Goal: Task Accomplishment & Management: Manage account settings

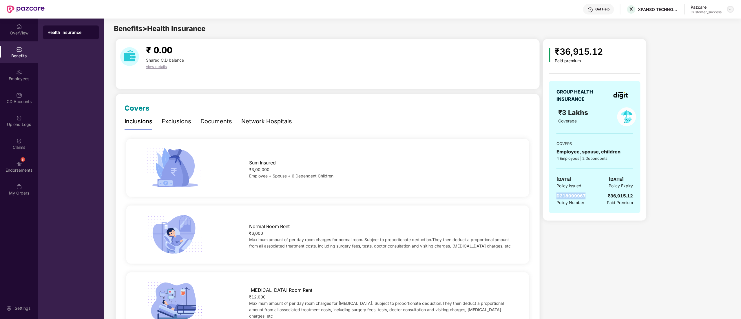
click at [731, 10] on img at bounding box center [730, 9] width 5 height 5
click at [690, 19] on div "Switch to partner view" at bounding box center [703, 22] width 75 height 11
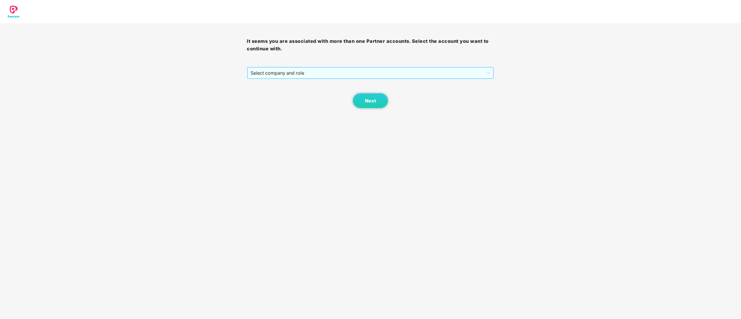
click at [285, 72] on span "Select company and role" at bounding box center [371, 72] width 240 height 11
click at [275, 93] on div "Pazcare - CUSTOMER_SUCCESS" at bounding box center [371, 94] width 240 height 6
click at [361, 98] on button "Next" at bounding box center [370, 101] width 35 height 14
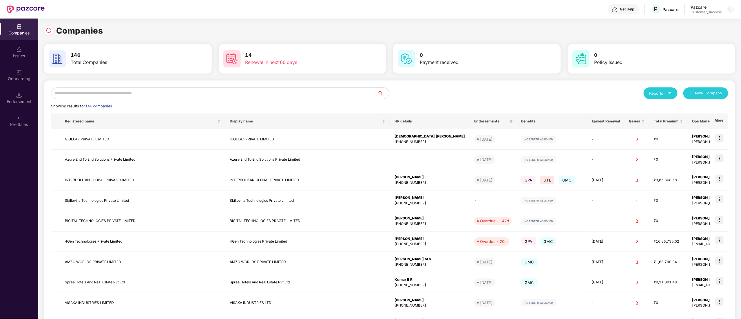
click at [20, 78] on div "Onboarding" at bounding box center [19, 79] width 38 height 6
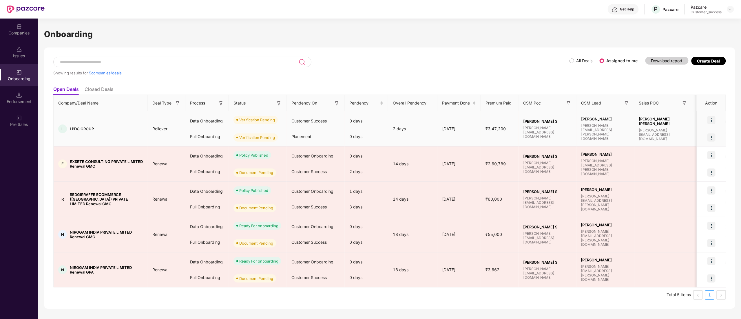
click at [714, 121] on img at bounding box center [711, 120] width 8 height 8
click at [689, 146] on span "Verify Document" at bounding box center [686, 147] width 43 height 6
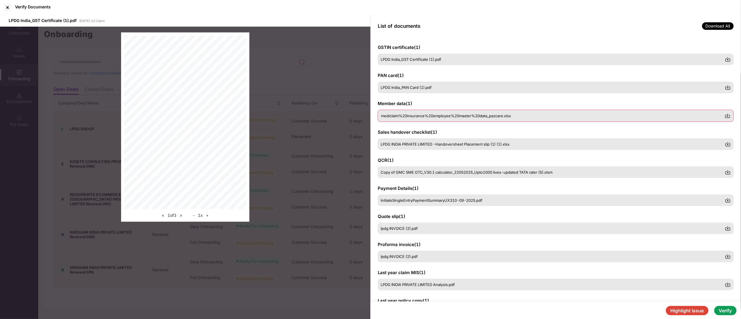
click at [405, 114] on span "mediclaim%20insurance%20employee%20master%20data_pazcare.xlsx" at bounding box center [446, 116] width 130 height 5
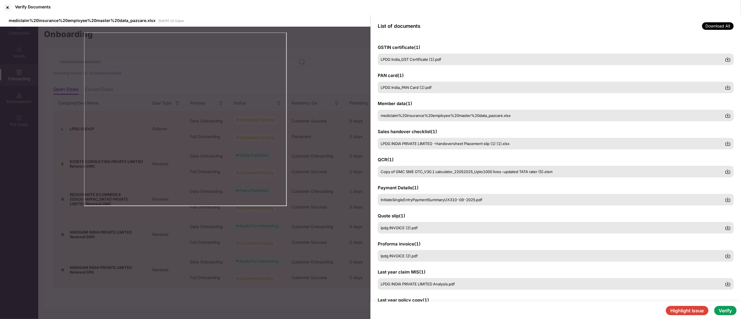
click at [421, 193] on div "Payment Details ( 1 ) InitiateSingleEntryPaymentSummaryUX310-09-2025.pdf" at bounding box center [556, 195] width 356 height 21
click at [421, 200] on span "InitiateSingleEntryPaymentSummaryUX310-09-2025.pdf" at bounding box center [432, 200] width 102 height 5
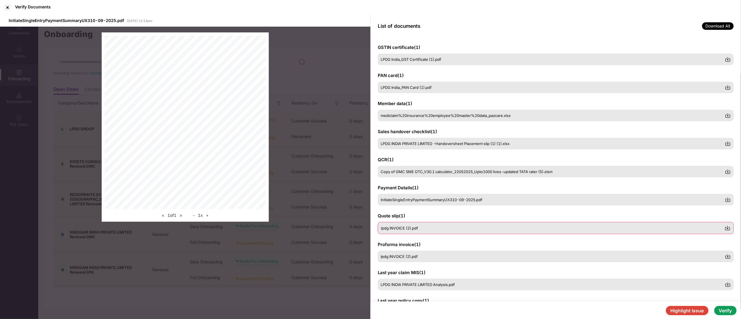
click at [408, 229] on span "lpdg INVOICE (2).pdf" at bounding box center [399, 228] width 37 height 5
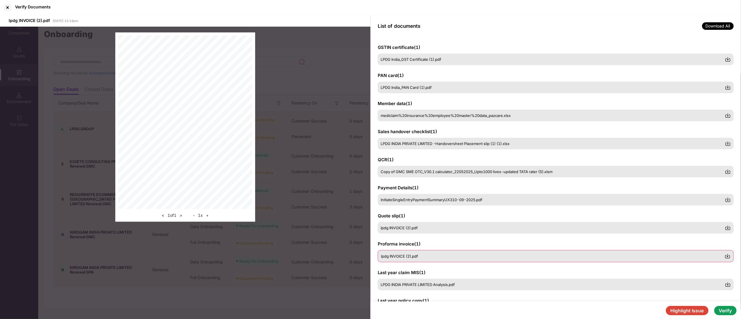
click at [406, 252] on div "lpdg INVOICE (2).pdf" at bounding box center [556, 256] width 356 height 12
click at [401, 231] on div "lpdg INVOICE (2).pdf" at bounding box center [556, 228] width 356 height 12
click at [407, 258] on span "lpdg INVOICE (2).pdf" at bounding box center [399, 256] width 37 height 5
click at [408, 283] on span "LPDG INDIA PRIVATE LIMITED Analysis.pdf" at bounding box center [418, 284] width 74 height 5
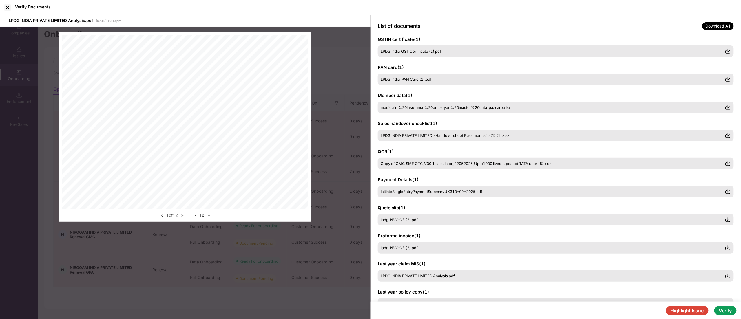
scroll to position [30, 0]
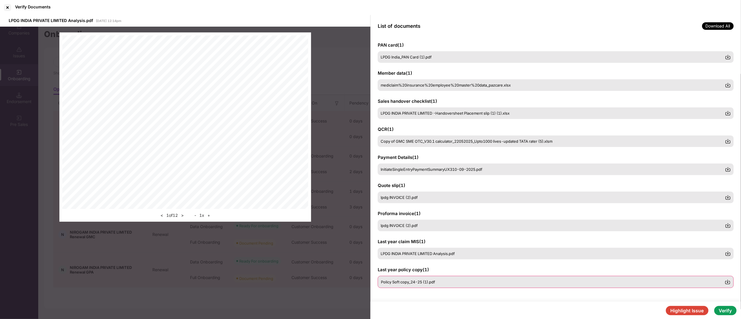
click at [418, 278] on div "Policy Soft copy_24-25 (1).pdf" at bounding box center [556, 282] width 356 height 12
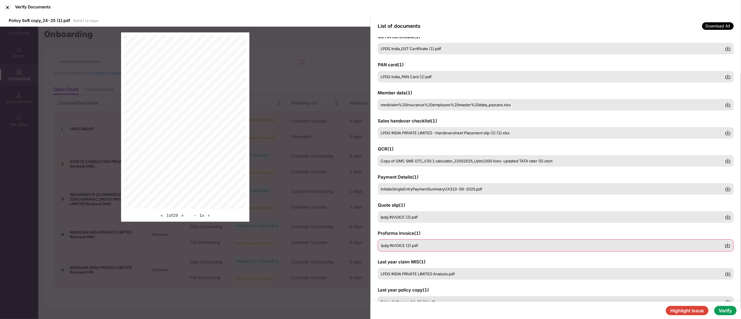
scroll to position [0, 0]
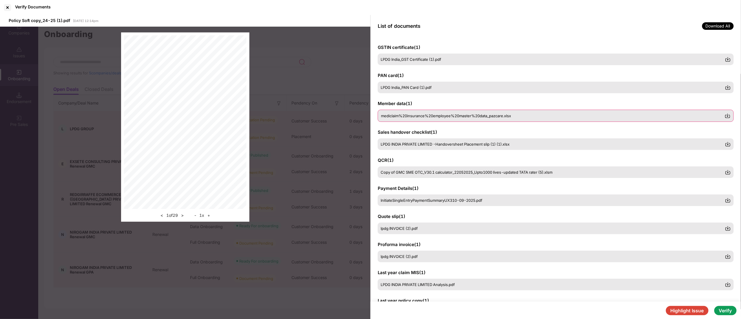
click at [398, 112] on div "mediclaim%20insurance%20employee%20master%20data_pazcare.xlsx" at bounding box center [556, 116] width 356 height 12
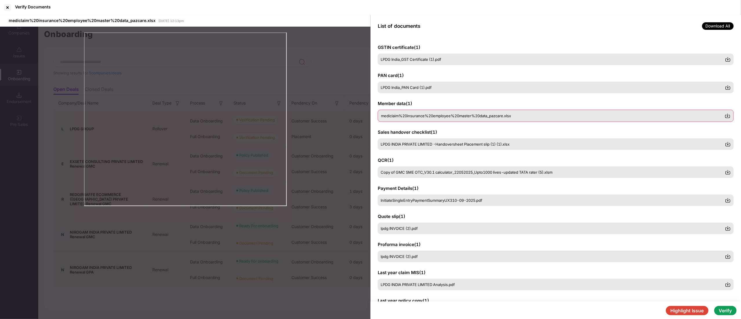
click at [414, 117] on span "mediclaim%20insurance%20employee%20master%20data_pazcare.xlsx" at bounding box center [446, 116] width 130 height 5
click at [729, 116] on img at bounding box center [728, 116] width 6 height 6
click at [390, 173] on span "Copy of GMC SME OTC_V30.1 calculator_22052025_Upto1000 lives-updated TATA rater…" at bounding box center [467, 172] width 172 height 5
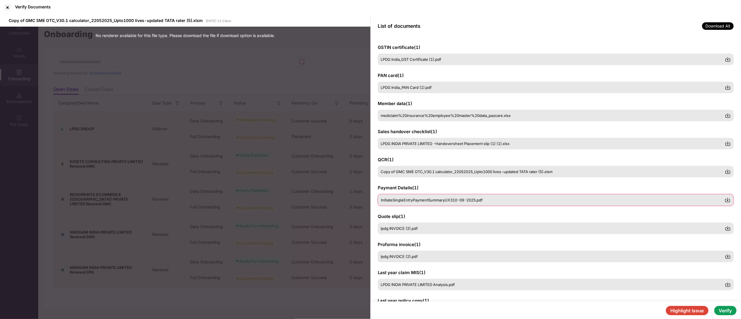
click at [399, 198] on div "InitiateSingleEntryPaymentSummaryUX310-09-2025.pdf" at bounding box center [556, 200] width 356 height 12
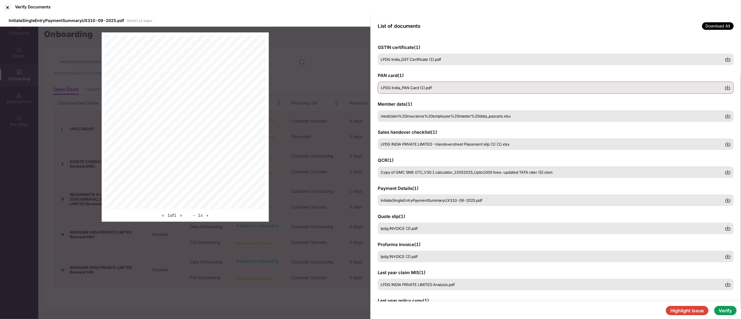
click at [403, 92] on div "LPDG India_PAN Card (1).pdf" at bounding box center [556, 88] width 356 height 12
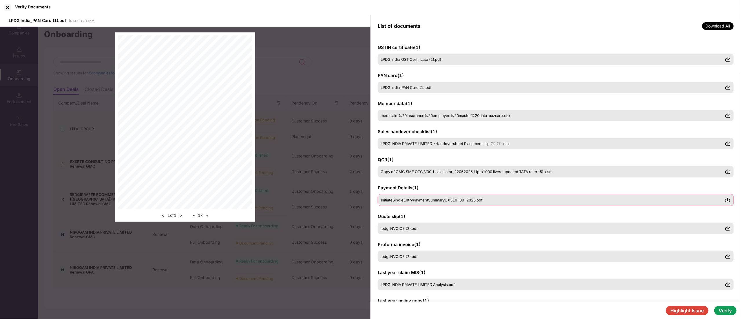
click at [411, 198] on span "InitiateSingleEntryPaymentSummaryUX310-09-2025.pdf" at bounding box center [432, 200] width 102 height 5
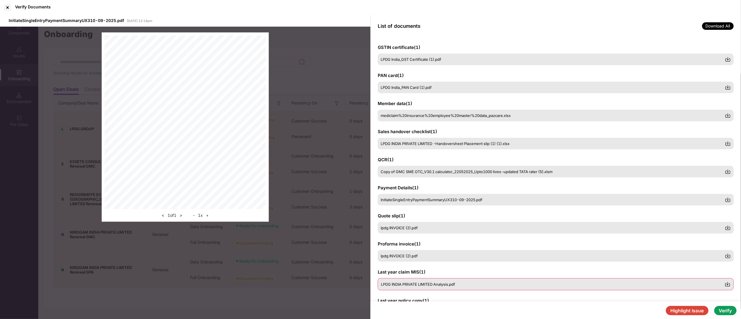
click at [409, 283] on span "LPDG INDIA PRIVATE LIMITED Analysis.pdf" at bounding box center [418, 284] width 74 height 5
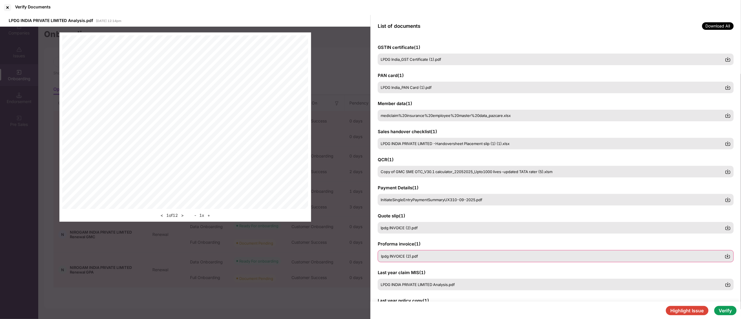
click at [406, 255] on span "lpdg INVOICE (2).pdf" at bounding box center [399, 256] width 37 height 5
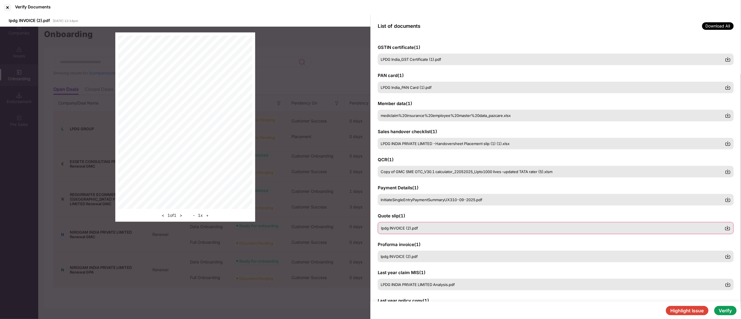
click at [402, 228] on span "lpdg INVOICE (2).pdf" at bounding box center [399, 228] width 37 height 5
click at [401, 191] on div "Payment Details ( 1 ) InitiateSingleEntryPaymentSummaryUX310-09-2025.pdf" at bounding box center [556, 195] width 356 height 21
click at [400, 198] on span "InitiateSingleEntryPaymentSummaryUX310-09-2025.pdf" at bounding box center [432, 200] width 102 height 5
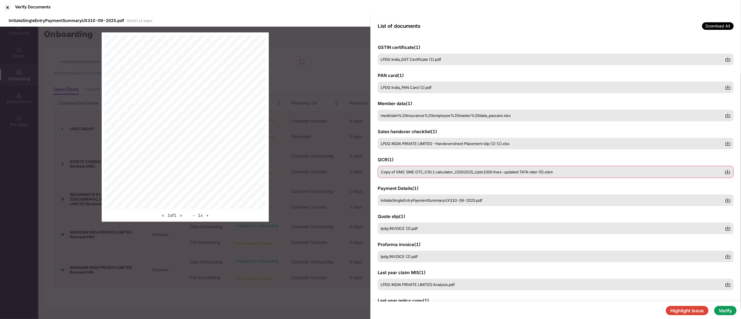
click at [405, 175] on div "Copy of GMC SME OTC_V30.1 calculator_22052025_Upto1000 lives-updated TATA rater…" at bounding box center [556, 172] width 356 height 12
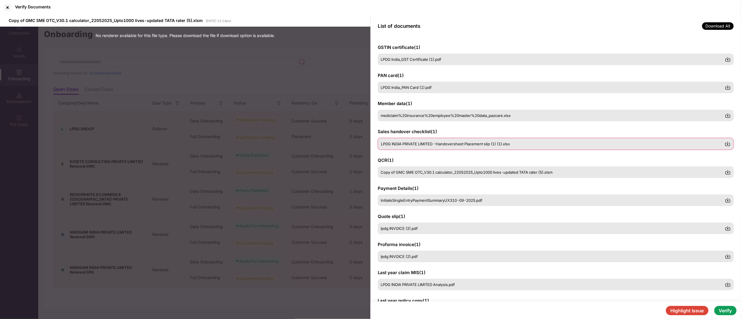
click at [407, 138] on div "LPDG INDIA PRIVATE LIMITED -Handoversheet Placement slip (1) (1).xlsx" at bounding box center [556, 144] width 356 height 12
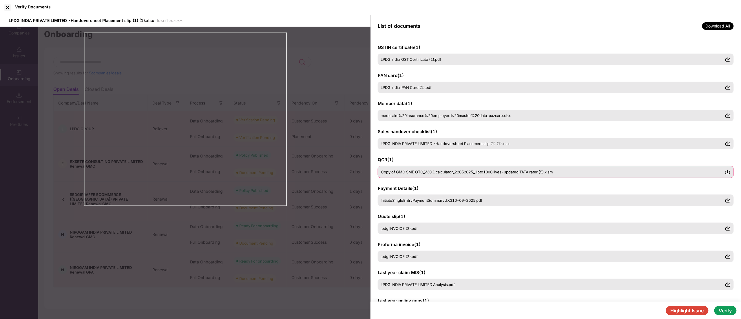
click at [454, 171] on span "Copy of GMC SME OTC_V30.1 calculator_22052025_Upto1000 lives-updated TATA rater…" at bounding box center [467, 172] width 172 height 5
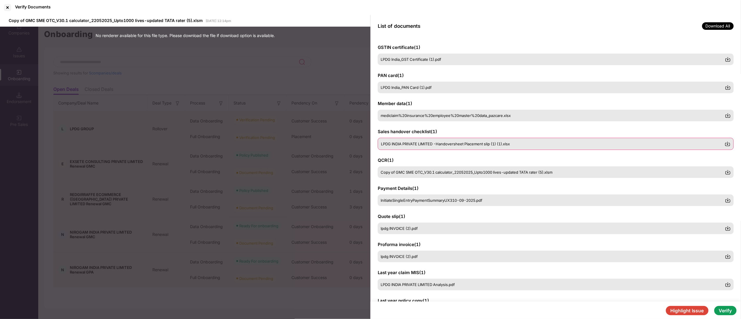
click at [432, 145] on span "LPDG INDIA PRIVATE LIMITED -Handoversheet Placement slip (1) (1).xlsx" at bounding box center [445, 144] width 129 height 5
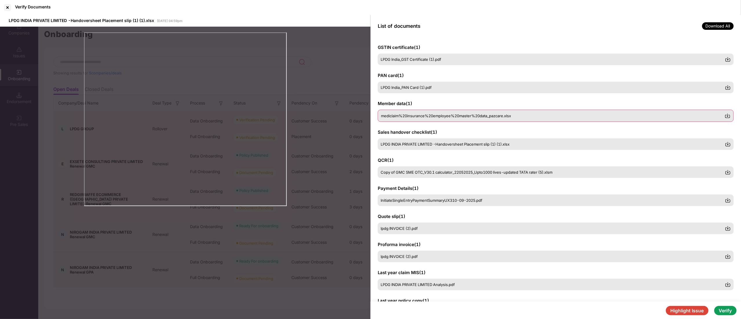
click at [416, 116] on span "mediclaim%20insurance%20employee%20master%20data_pazcare.xlsx" at bounding box center [446, 116] width 130 height 5
click at [405, 87] on span "LPDG India_PAN Card (1).pdf" at bounding box center [406, 87] width 51 height 5
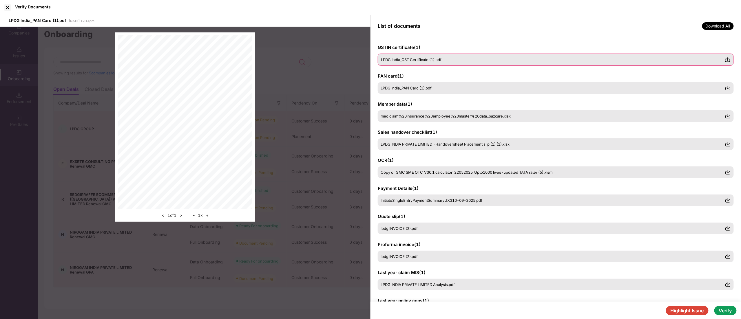
click at [406, 59] on span "LPDG India_GST Certificate (1).pdf" at bounding box center [411, 59] width 61 height 5
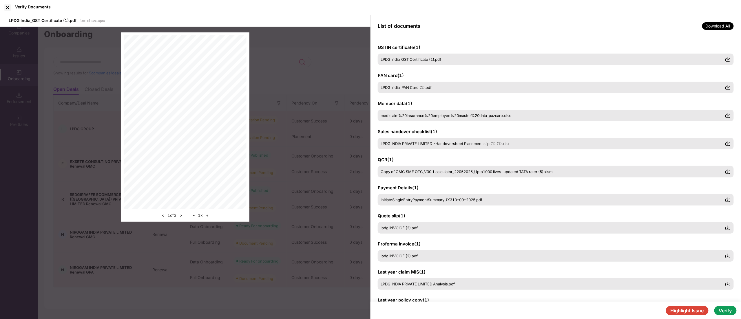
scroll to position [30, 0]
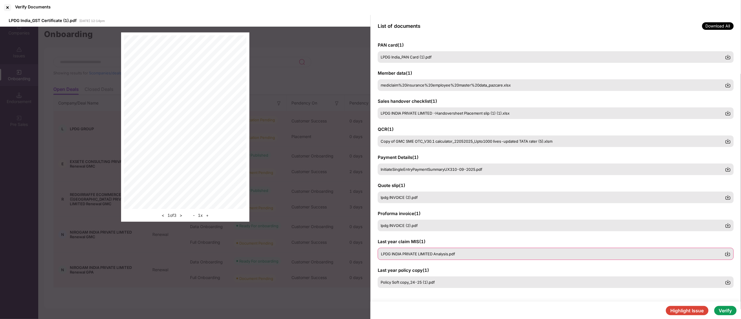
click at [446, 258] on div "LPDG INDIA PRIVATE LIMITED Analysis.pdf" at bounding box center [556, 254] width 356 height 12
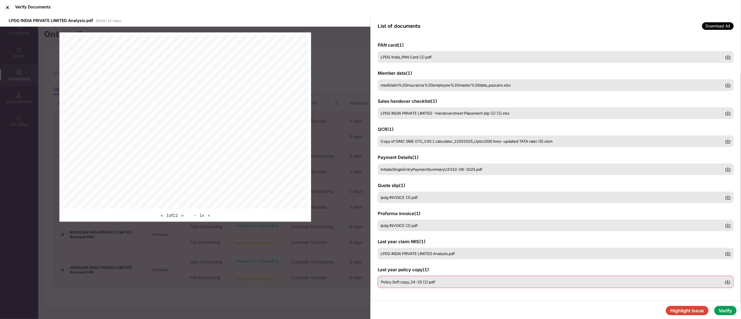
click at [428, 279] on div "Policy Soft copy_24-25 (1).pdf" at bounding box center [556, 282] width 356 height 12
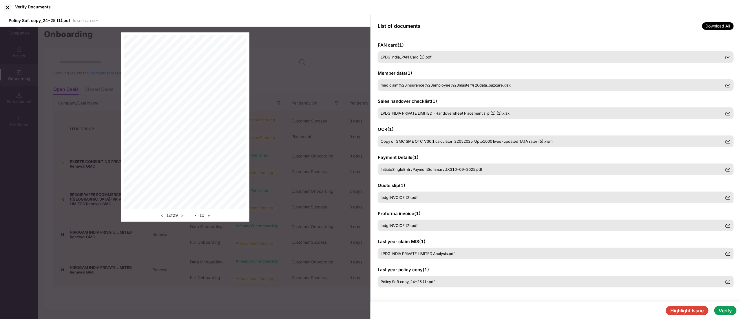
scroll to position [0, 0]
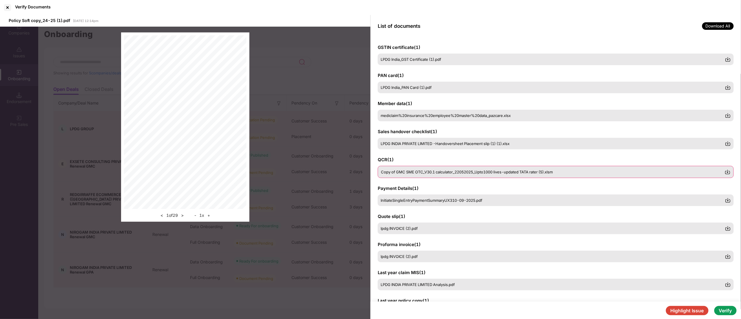
click at [407, 174] on span "Copy of GMC SME OTC_V30.1 calculator_22052025_Upto1000 lives-updated TATA rater…" at bounding box center [467, 172] width 172 height 5
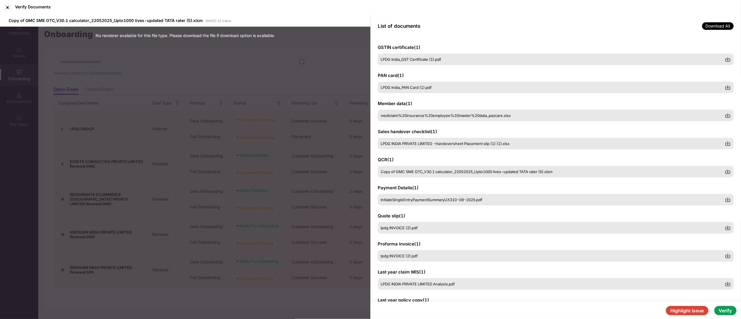
click at [729, 309] on button "Verify" at bounding box center [725, 310] width 22 height 9
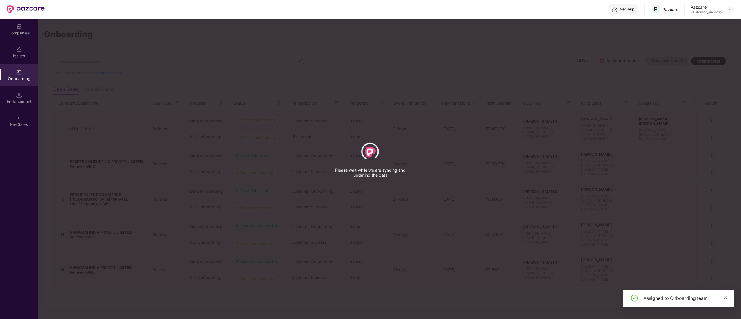
click at [725, 298] on icon "close" at bounding box center [725, 298] width 4 height 4
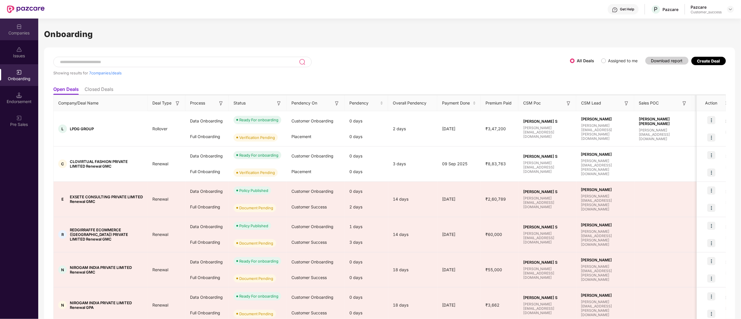
click at [10, 25] on div "Companies" at bounding box center [19, 30] width 38 height 22
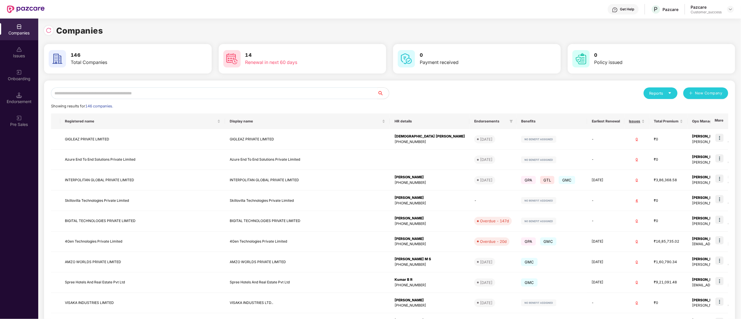
click at [86, 94] on input "text" at bounding box center [214, 93] width 326 height 12
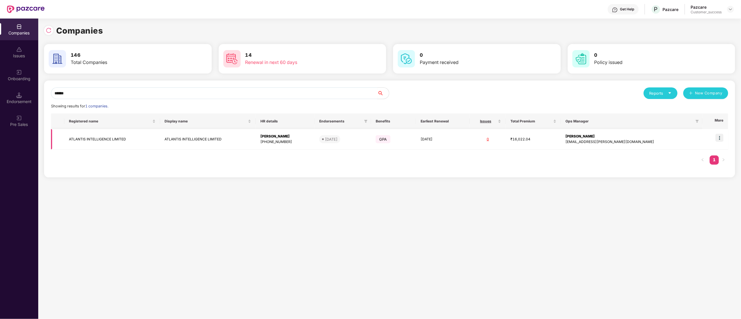
type input "******"
click at [720, 139] on img at bounding box center [719, 138] width 8 height 8
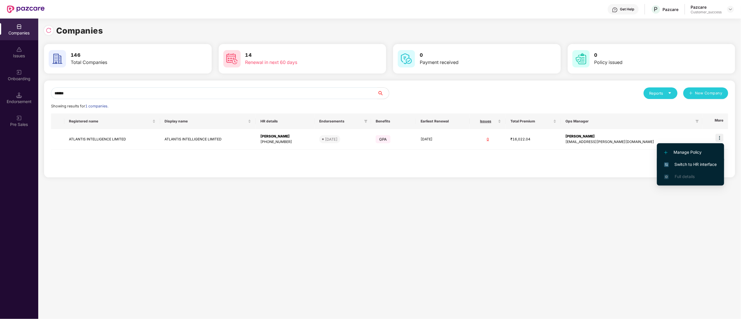
click at [694, 162] on span "Switch to HR interface" at bounding box center [690, 164] width 53 height 6
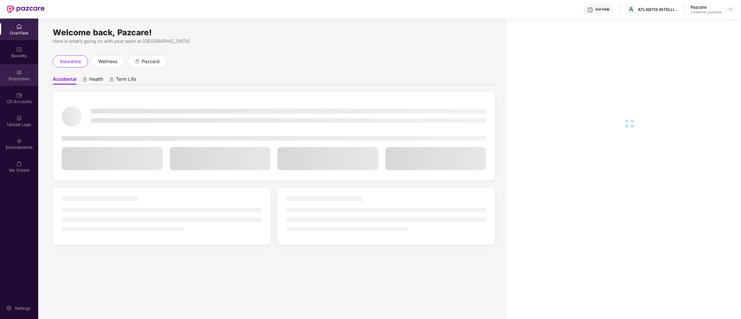
click at [11, 74] on div "Employees" at bounding box center [19, 75] width 38 height 22
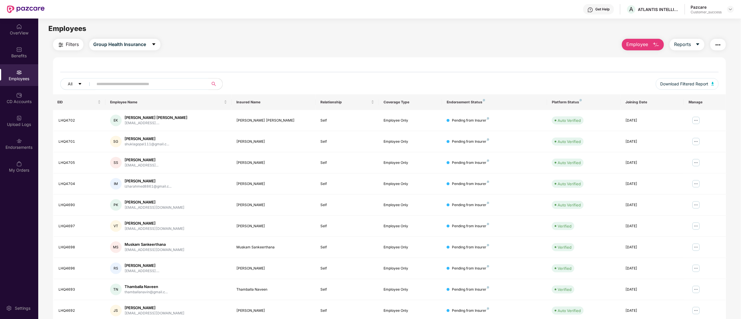
click at [11, 70] on div "Employees" at bounding box center [19, 75] width 38 height 22
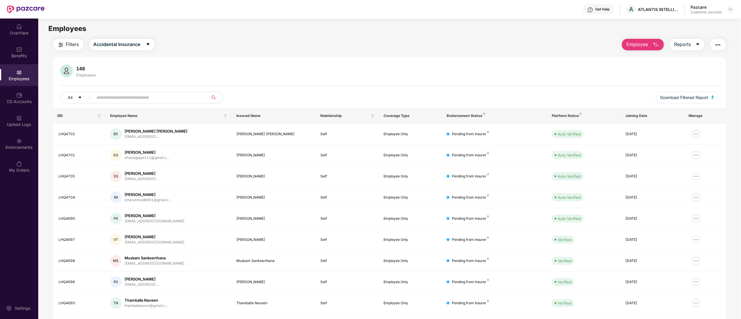
drag, startPoint x: 138, startPoint y: 90, endPoint x: 137, endPoint y: 94, distance: 4.2
click at [138, 91] on div "148 Employees All Download Filtered Report" at bounding box center [389, 86] width 673 height 43
click at [138, 95] on input "text" at bounding box center [149, 97] width 104 height 9
paste input "*******"
type input "*******"
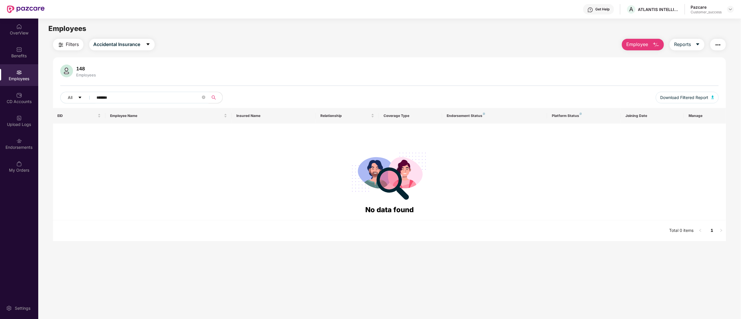
click at [142, 95] on input "*******" at bounding box center [149, 97] width 104 height 9
click at [97, 97] on input "*******" at bounding box center [149, 97] width 104 height 9
click at [203, 97] on icon "close-circle" at bounding box center [203, 97] width 3 height 3
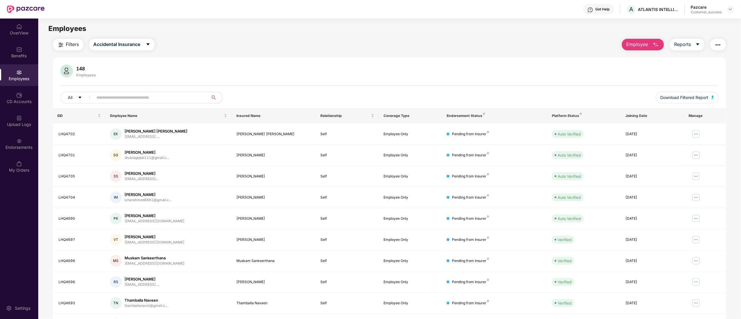
click at [142, 98] on input "text" at bounding box center [149, 97] width 104 height 9
paste input "**********"
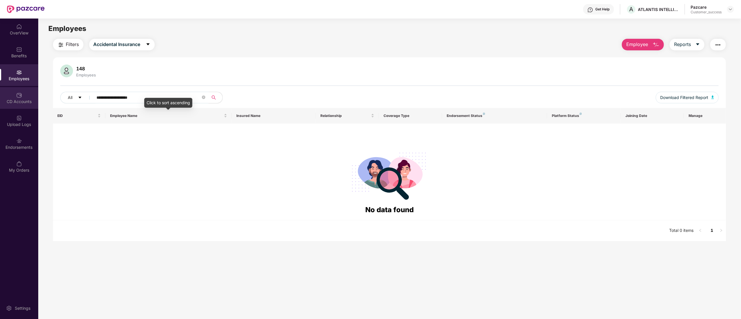
drag, startPoint x: 173, startPoint y: 95, endPoint x: 2, endPoint y: 92, distance: 170.6
click at [2, 92] on div "**********" at bounding box center [370, 169] width 741 height 301
paste input "text"
drag, startPoint x: 167, startPoint y: 96, endPoint x: 0, endPoint y: 94, distance: 166.8
click at [0, 94] on div "**********" at bounding box center [370, 169] width 741 height 301
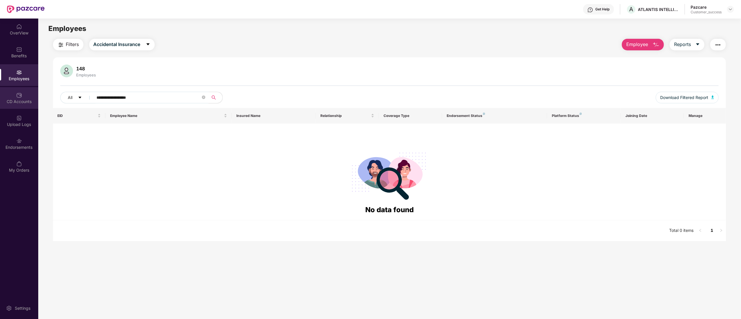
paste input "text"
type input "*******"
click at [203, 97] on icon "close-circle" at bounding box center [203, 97] width 3 height 3
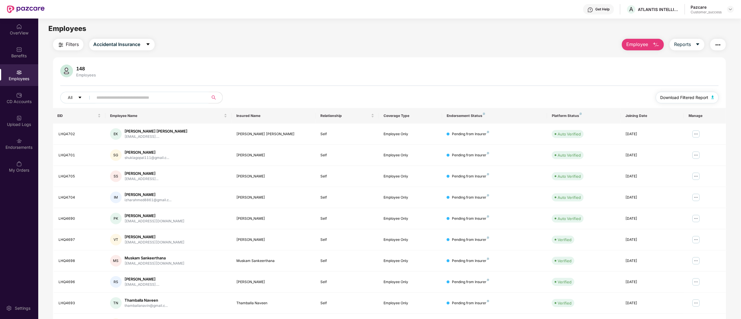
click at [706, 94] on button "Download Filtered Report" at bounding box center [687, 98] width 63 height 12
click at [640, 43] on span "Employee" at bounding box center [637, 44] width 22 height 7
click at [646, 69] on div "Delete Employee(s)" at bounding box center [649, 71] width 37 height 7
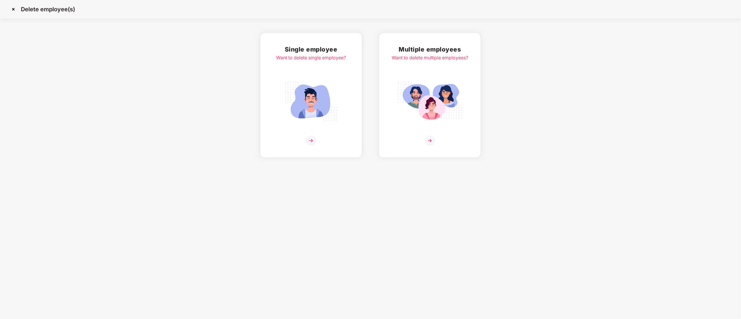
click at [419, 111] on img at bounding box center [429, 101] width 65 height 45
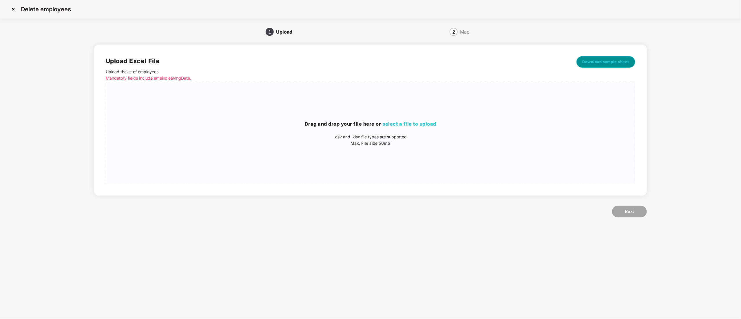
click at [605, 60] on span "Download sample sheet" at bounding box center [605, 62] width 47 height 6
click at [406, 123] on span "select a file to upload" at bounding box center [409, 124] width 54 height 6
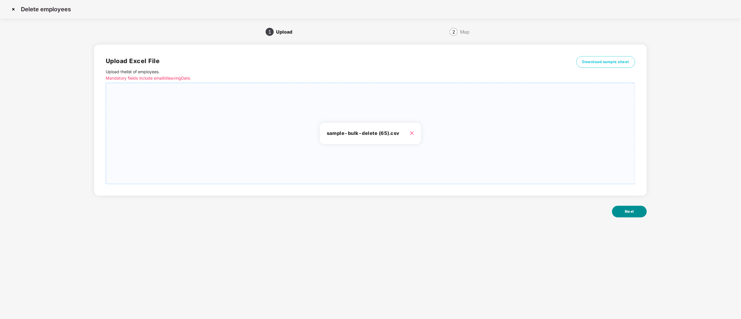
click at [638, 213] on button "Next" at bounding box center [629, 212] width 35 height 12
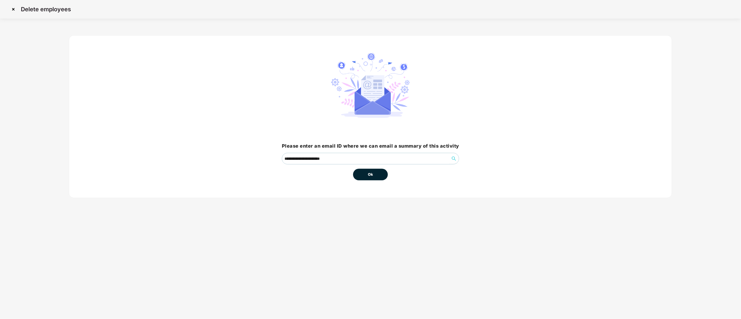
click at [368, 172] on span "Ok" at bounding box center [370, 175] width 5 height 6
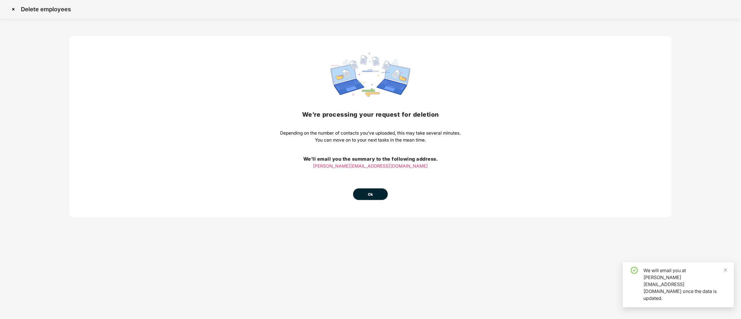
click at [377, 192] on button "Ok" at bounding box center [370, 195] width 35 height 12
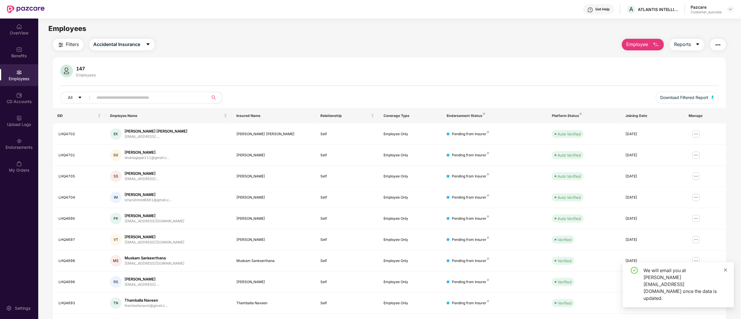
click at [726, 272] on icon "close" at bounding box center [725, 270] width 4 height 4
click at [15, 119] on div "Upload Logs" at bounding box center [19, 121] width 38 height 22
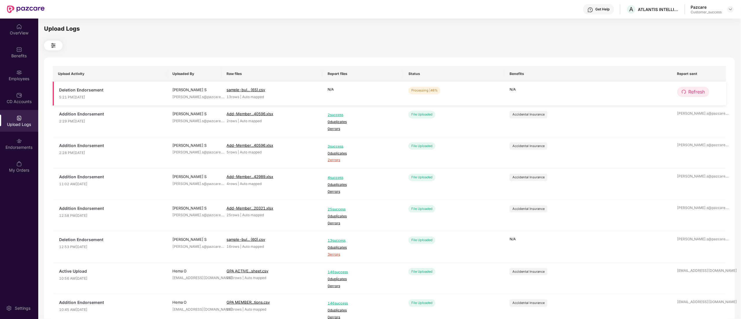
click at [692, 90] on span "Refresh" at bounding box center [696, 91] width 17 height 7
click at [691, 89] on span "Refresh" at bounding box center [696, 91] width 17 height 7
click at [691, 89] on span "Refresh" at bounding box center [697, 91] width 17 height 7
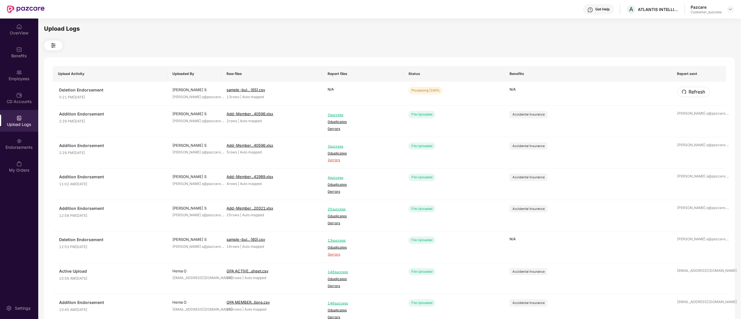
click at [691, 89] on span "Refresh" at bounding box center [697, 91] width 17 height 7
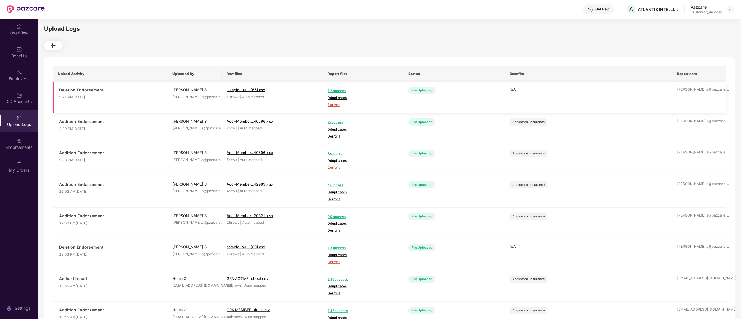
click at [333, 105] on span "1 errors" at bounding box center [363, 105] width 70 height 6
click at [8, 69] on div "Employees" at bounding box center [19, 75] width 38 height 22
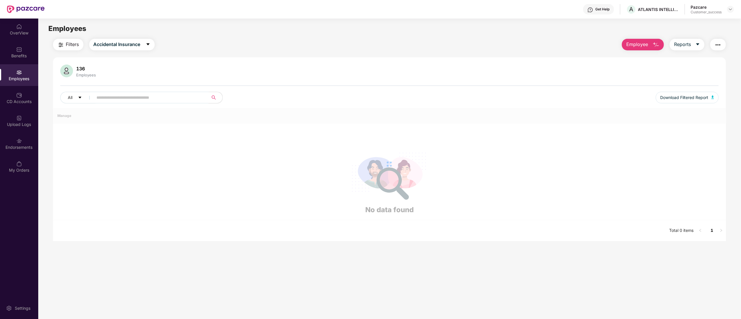
click at [127, 96] on input "text" at bounding box center [149, 97] width 104 height 9
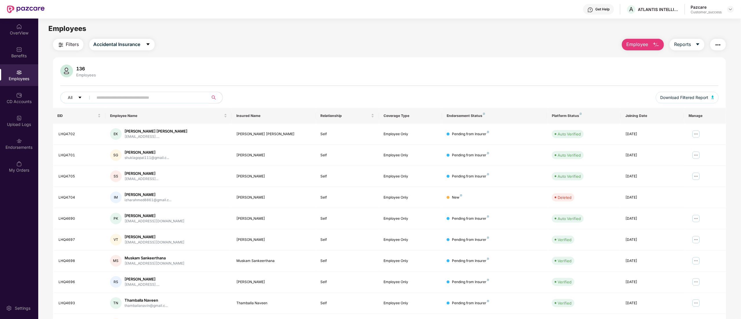
paste input "*******"
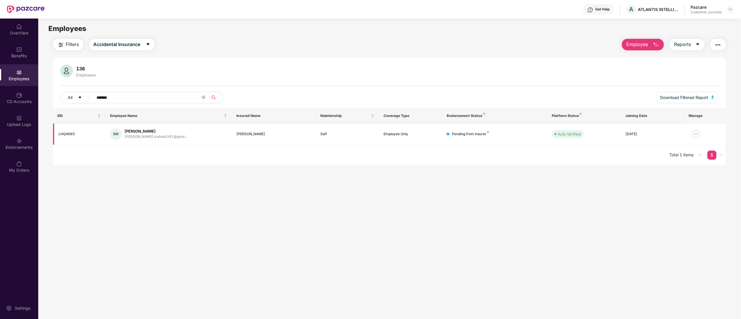
type input "*******"
click at [699, 135] on img at bounding box center [695, 133] width 9 height 9
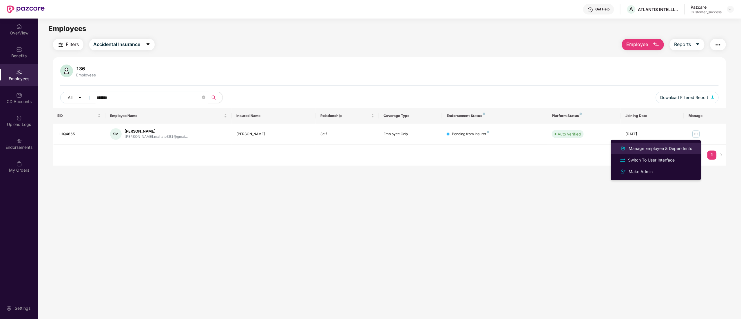
click at [649, 149] on div "Manage Employee & Dependents" at bounding box center [661, 148] width 66 height 6
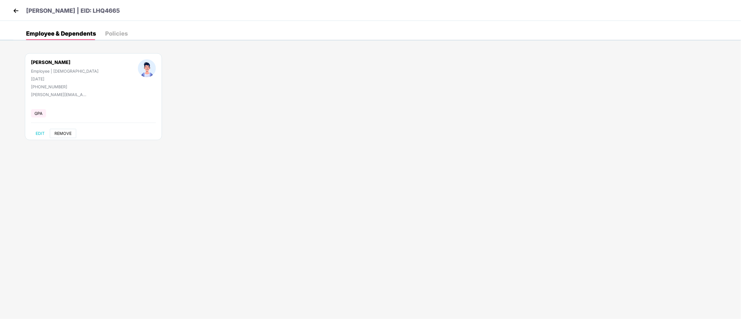
click at [63, 134] on span "REMOVE" at bounding box center [62, 133] width 17 height 5
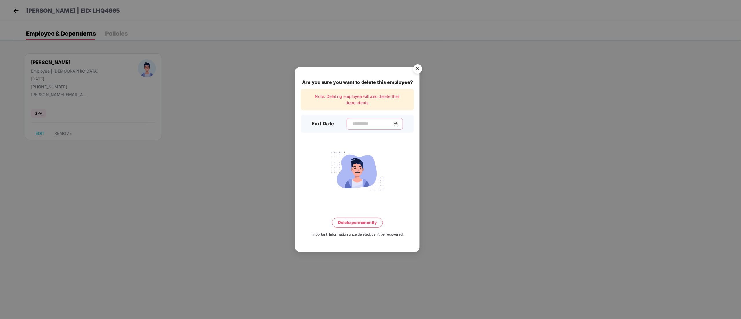
click at [361, 123] on input at bounding box center [373, 124] width 42 height 6
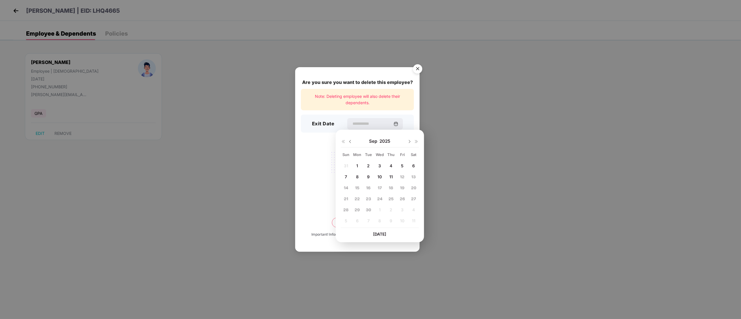
click at [350, 141] on img at bounding box center [350, 141] width 5 height 5
click at [378, 188] on span "13" at bounding box center [380, 187] width 4 height 5
type input "**********"
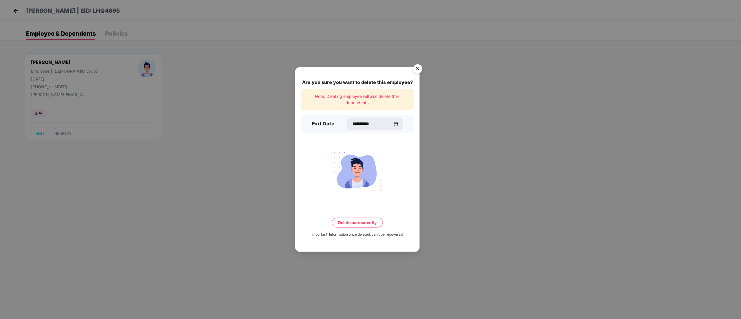
click at [362, 223] on button "Delete permanently" at bounding box center [357, 223] width 51 height 10
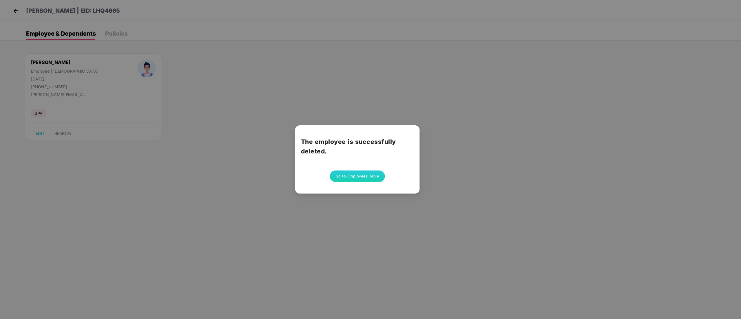
click at [338, 179] on button "Go to Employees Table" at bounding box center [357, 177] width 55 height 12
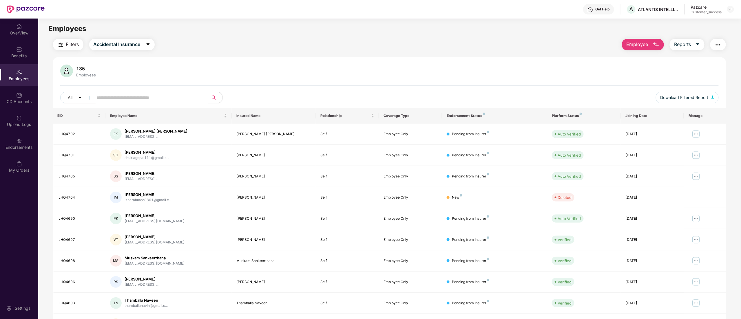
click at [643, 43] on span "Employee" at bounding box center [637, 44] width 22 height 7
click at [648, 60] on div "Add Employee(s)" at bounding box center [647, 59] width 33 height 7
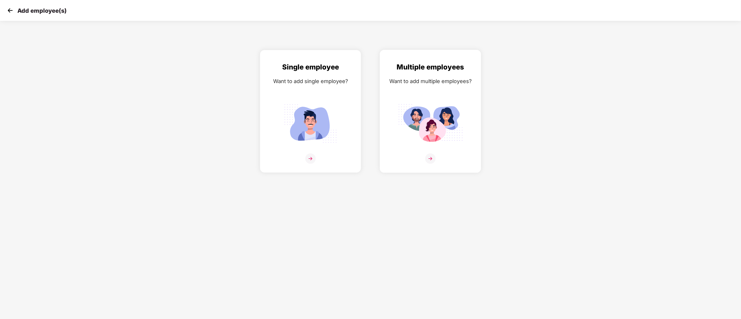
click at [411, 123] on img at bounding box center [430, 123] width 65 height 45
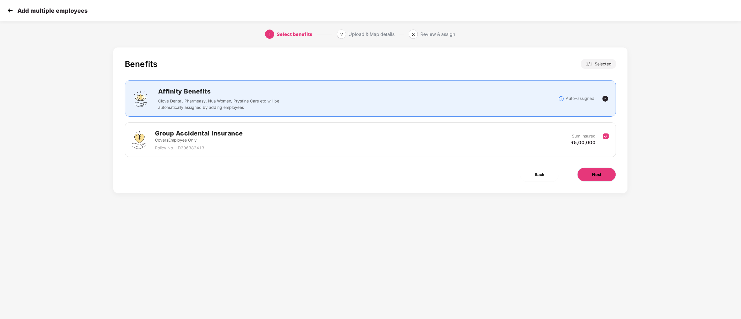
click at [596, 171] on span "Next" at bounding box center [596, 174] width 9 height 6
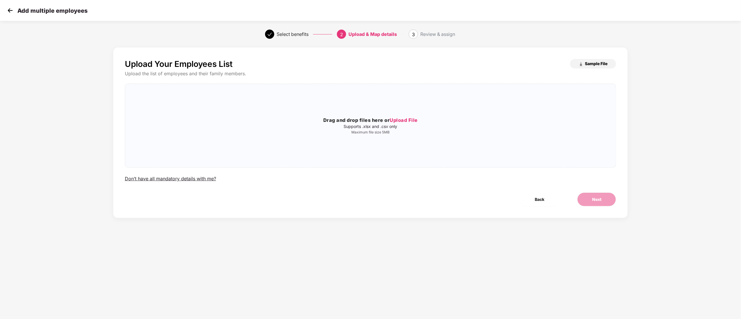
click at [584, 63] on button "Sample File" at bounding box center [593, 63] width 46 height 9
click at [406, 121] on span "Upload File" at bounding box center [404, 120] width 28 height 6
click at [592, 201] on span "Next" at bounding box center [596, 199] width 9 height 6
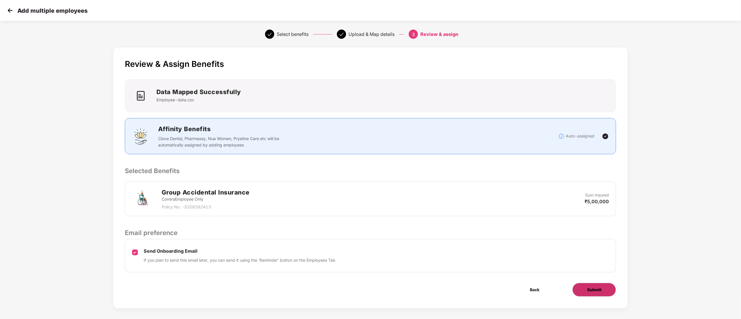
click at [594, 284] on div "Review & Assign Benefits Data Mapped Successfully Employee-data.csv Affinity Be…" at bounding box center [370, 177] width 514 height 261
click at [595, 292] on span "Submit" at bounding box center [594, 290] width 14 height 6
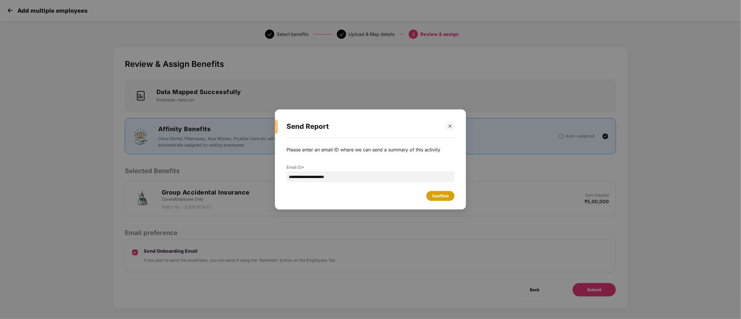
click at [444, 199] on div "Confirm" at bounding box center [440, 196] width 17 height 6
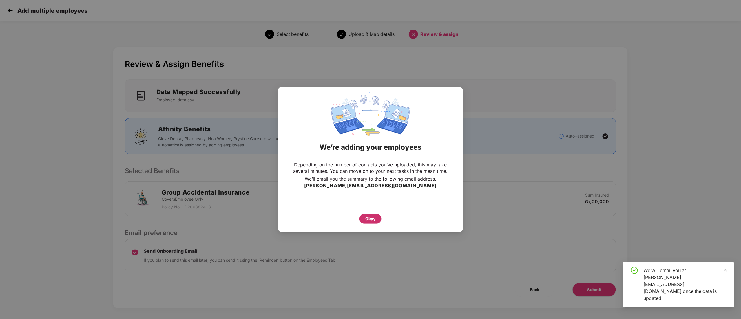
click at [369, 219] on div "Okay" at bounding box center [370, 219] width 10 height 6
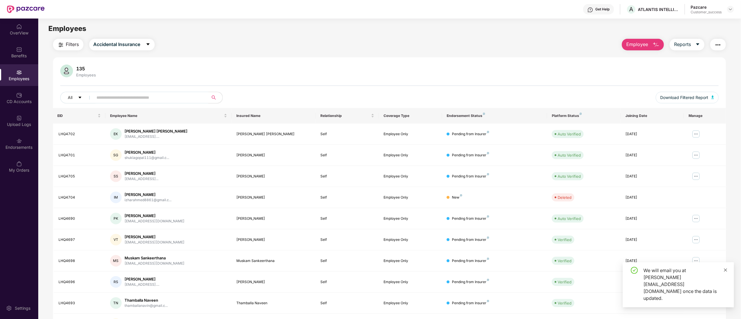
click at [726, 272] on icon "close" at bounding box center [725, 270] width 4 height 4
click at [16, 120] on img at bounding box center [19, 118] width 6 height 6
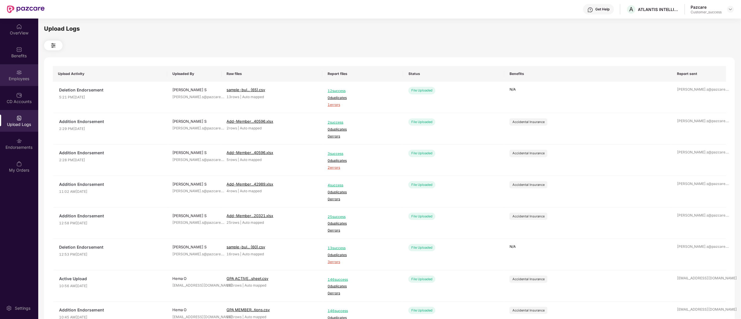
click at [11, 73] on div "Employees" at bounding box center [19, 75] width 38 height 22
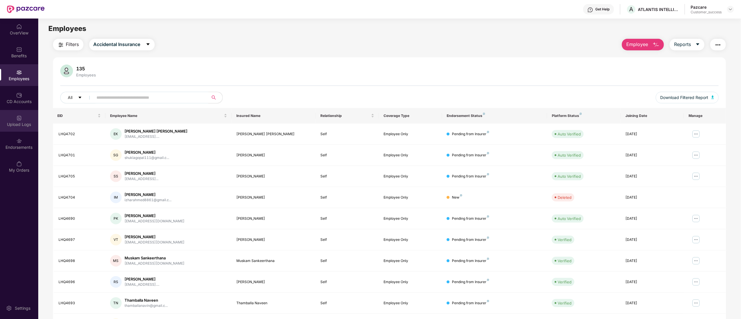
click at [22, 131] on div "Upload Logs" at bounding box center [19, 121] width 38 height 22
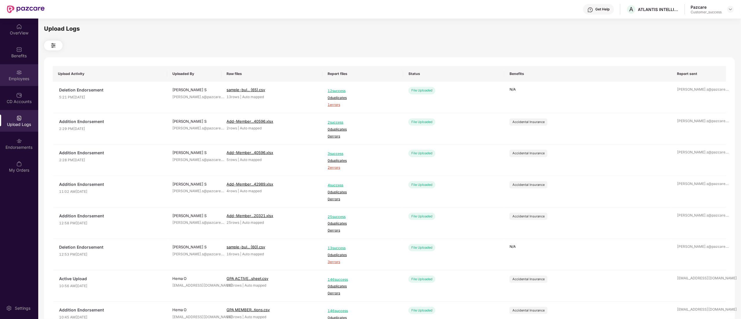
click at [25, 78] on div "Employees" at bounding box center [19, 79] width 38 height 6
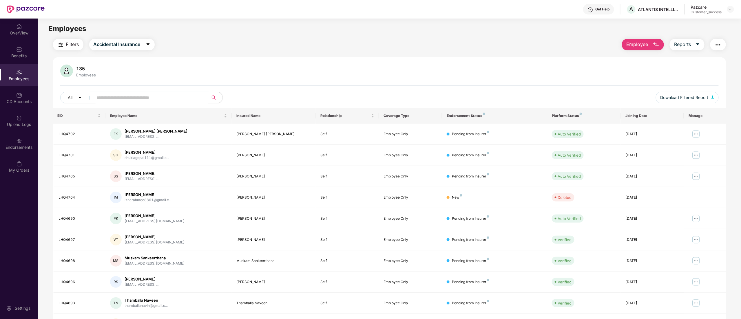
click at [633, 40] on button "Employee" at bounding box center [643, 45] width 42 height 12
click at [637, 58] on div "Add Employee(s)" at bounding box center [647, 59] width 33 height 7
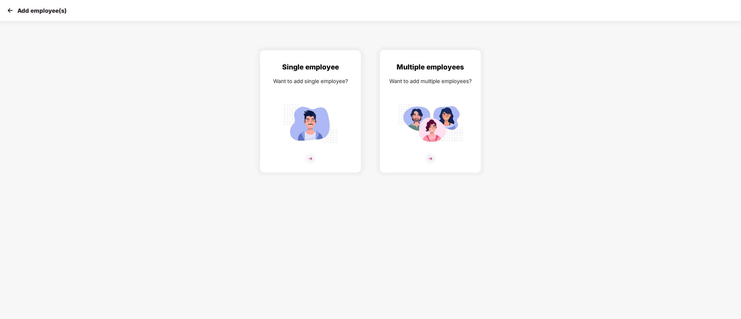
click at [409, 133] on img at bounding box center [430, 123] width 65 height 45
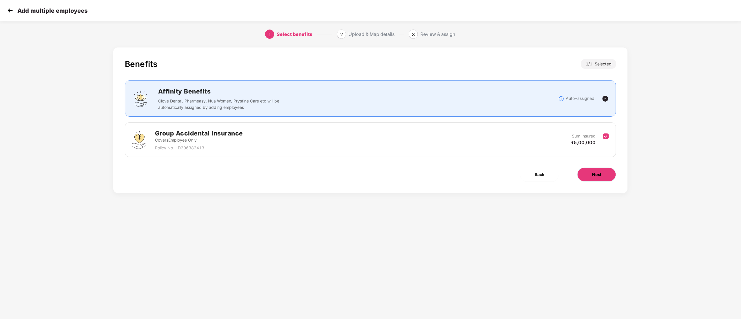
click at [597, 172] on span "Next" at bounding box center [596, 174] width 9 height 6
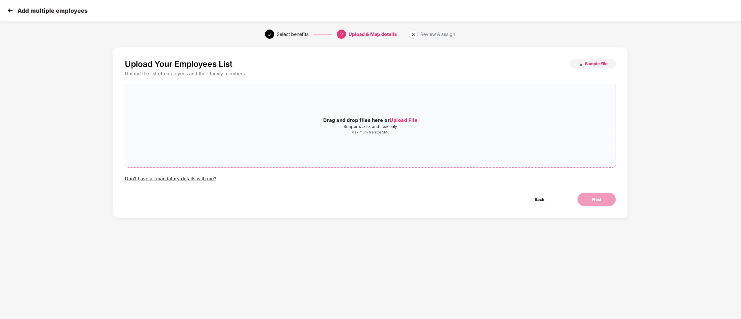
click at [411, 121] on span "Upload File" at bounding box center [404, 120] width 28 height 6
click at [587, 198] on button "Next" at bounding box center [596, 200] width 39 height 14
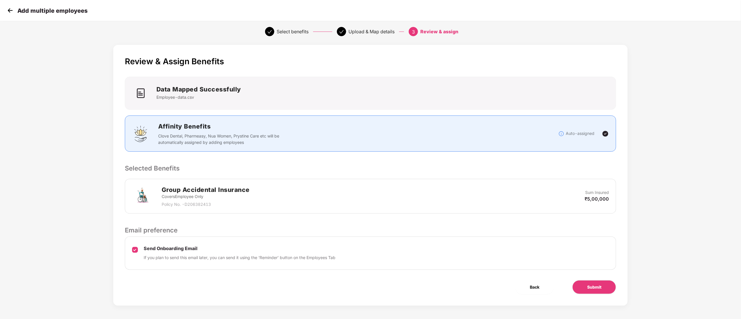
scroll to position [4, 0]
click at [591, 289] on span "Submit" at bounding box center [594, 286] width 14 height 6
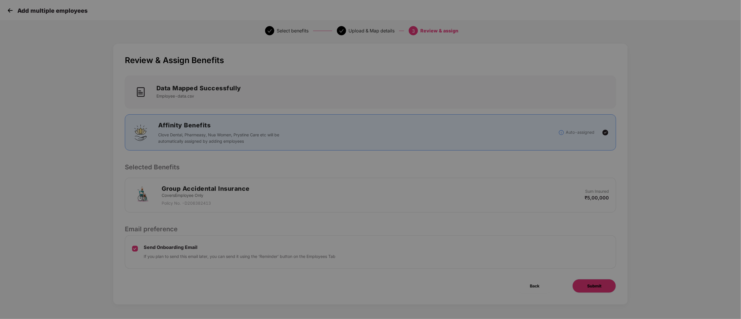
scroll to position [0, 0]
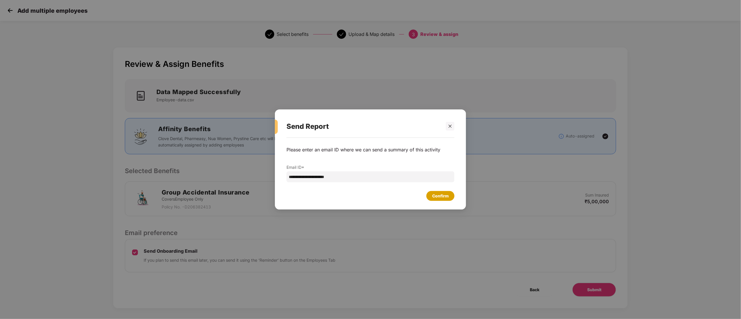
click at [442, 198] on div "Confirm" at bounding box center [440, 196] width 17 height 6
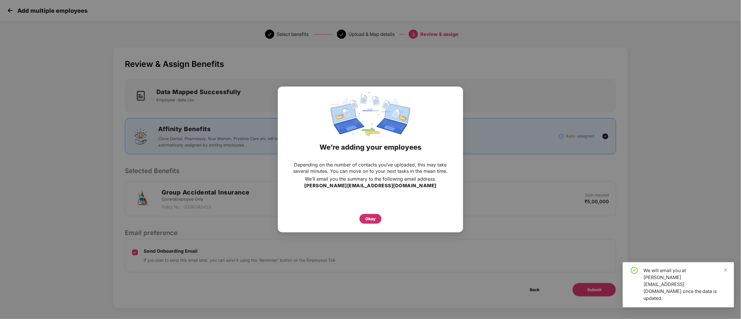
click at [371, 221] on div "Okay" at bounding box center [370, 219] width 10 height 6
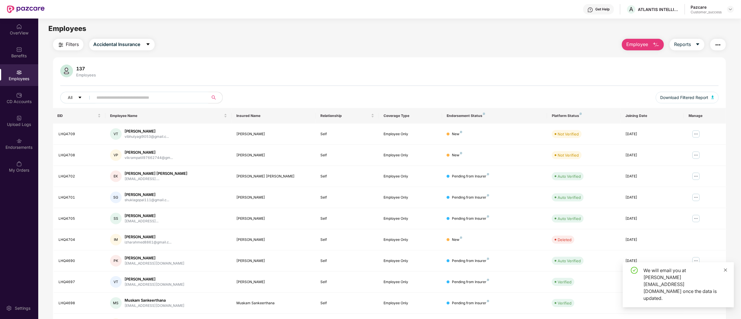
click at [724, 272] on icon "close" at bounding box center [725, 270] width 4 height 4
click at [12, 120] on div "Upload Logs" at bounding box center [19, 121] width 38 height 22
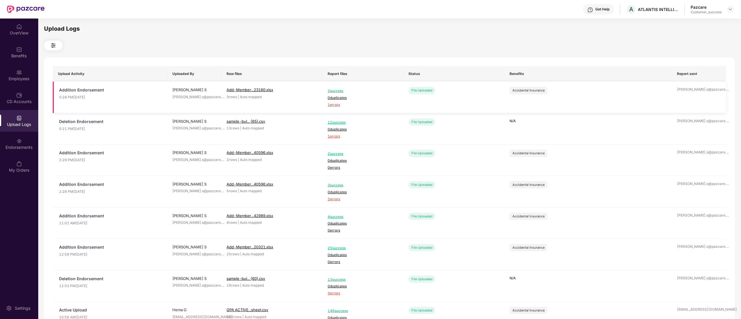
click at [330, 105] on span "1 errors" at bounding box center [363, 105] width 70 height 6
click at [6, 70] on div "Employees" at bounding box center [19, 75] width 38 height 22
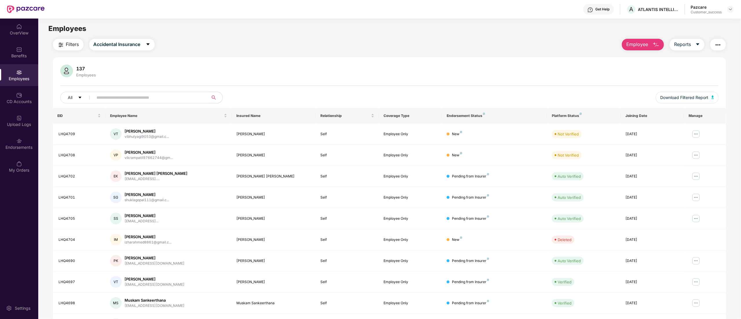
click at [648, 47] on button "Employee" at bounding box center [643, 45] width 42 height 12
click at [644, 60] on div "Add Employee(s)" at bounding box center [647, 59] width 33 height 7
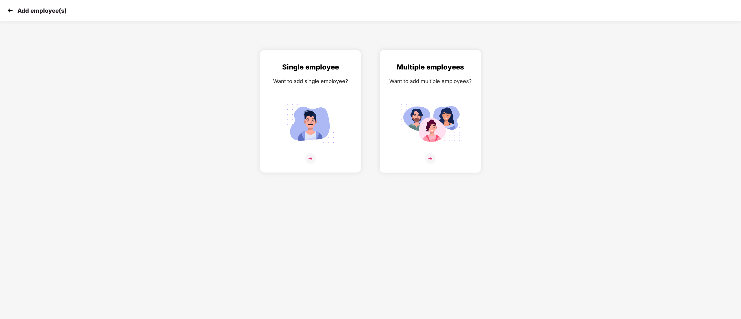
click at [437, 133] on img at bounding box center [430, 123] width 65 height 45
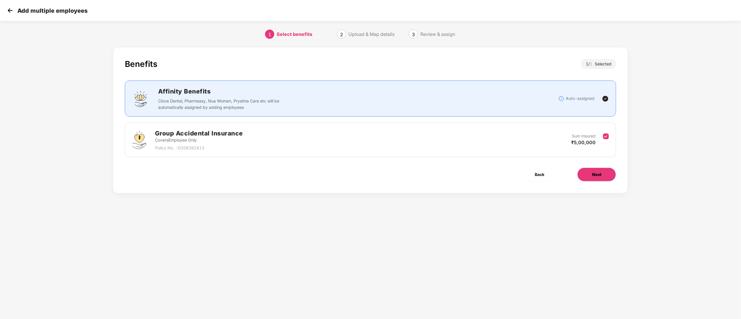
click at [590, 176] on button "Next" at bounding box center [596, 175] width 39 height 14
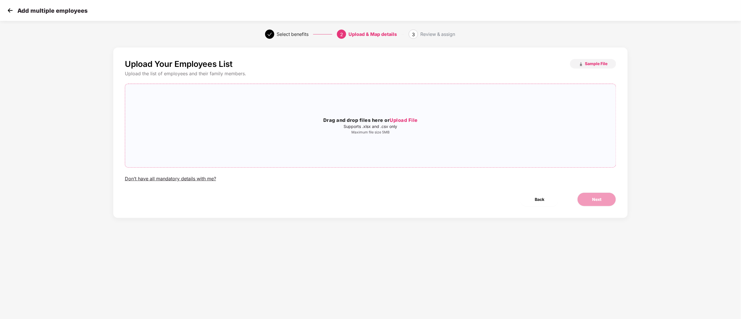
click at [404, 119] on span "Upload File" at bounding box center [404, 120] width 28 height 6
click at [609, 201] on button "Next" at bounding box center [596, 200] width 39 height 14
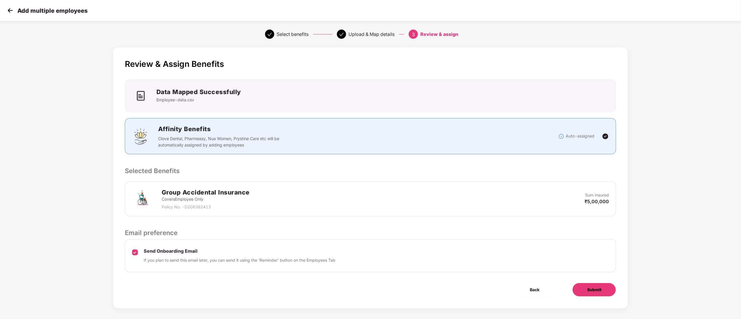
click at [595, 291] on span "Submit" at bounding box center [594, 290] width 14 height 6
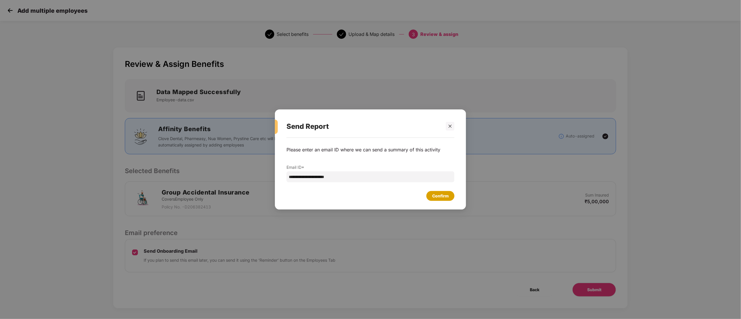
click at [446, 197] on div "Confirm" at bounding box center [440, 196] width 17 height 6
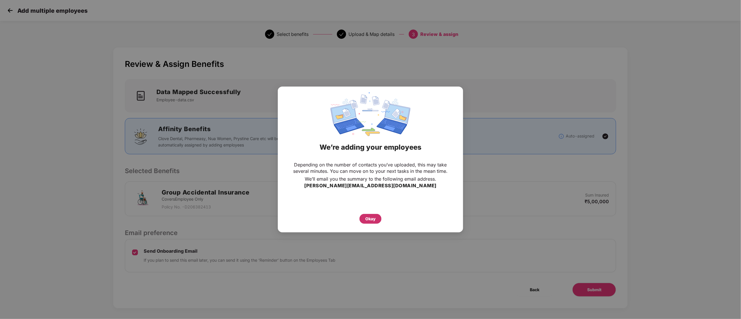
click at [364, 217] on div "Okay" at bounding box center [370, 219] width 22 height 10
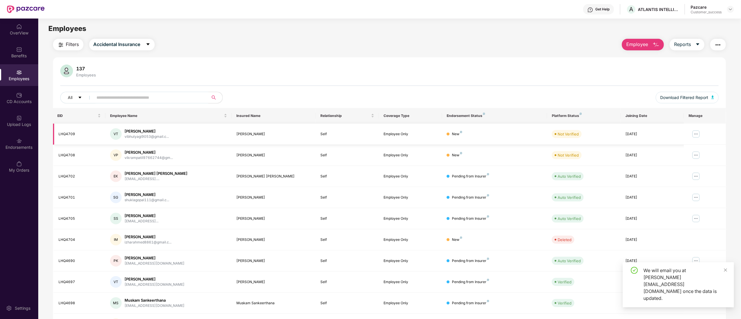
click at [698, 134] on img at bounding box center [695, 133] width 9 height 9
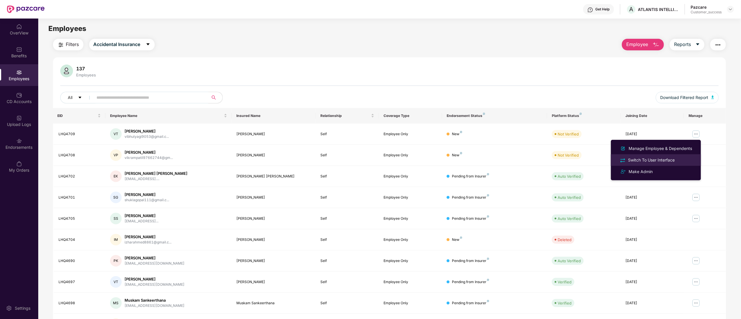
click at [644, 161] on div "Switch To User Interface" at bounding box center [651, 160] width 49 height 6
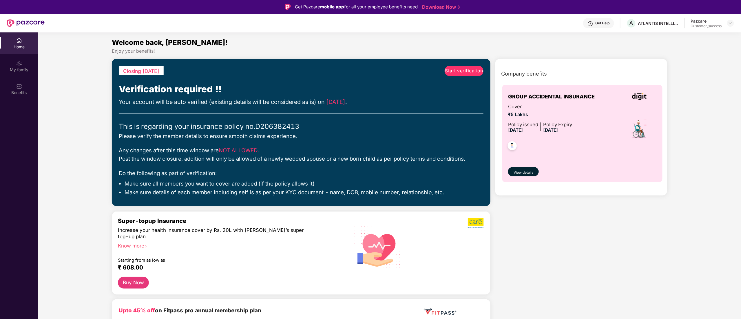
click at [466, 64] on div "Closing today Start verification Verification required !! Your account will be …" at bounding box center [301, 132] width 379 height 147
click at [465, 70] on span "Start verification" at bounding box center [464, 70] width 38 height 7
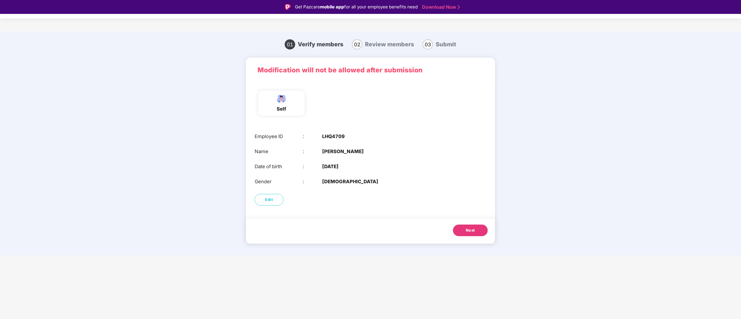
click at [466, 227] on button "Next" at bounding box center [470, 231] width 35 height 12
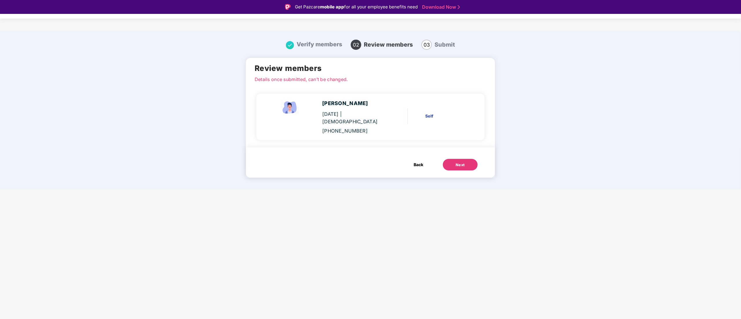
scroll to position [14, 0]
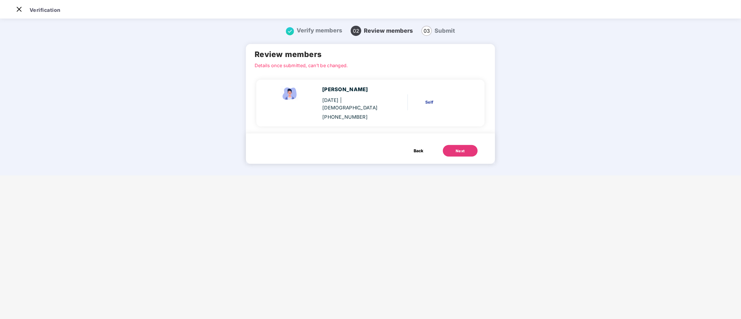
click at [460, 148] on div "Next" at bounding box center [460, 151] width 9 height 6
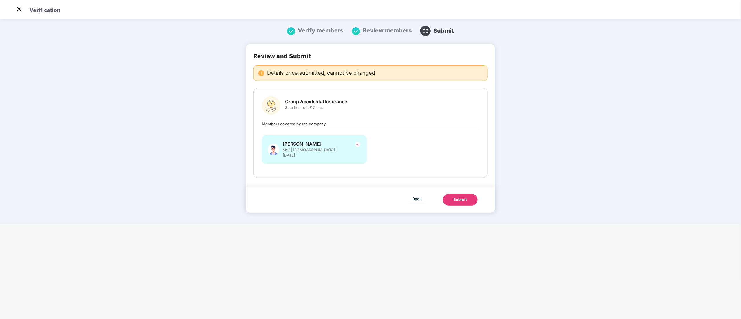
scroll to position [0, 0]
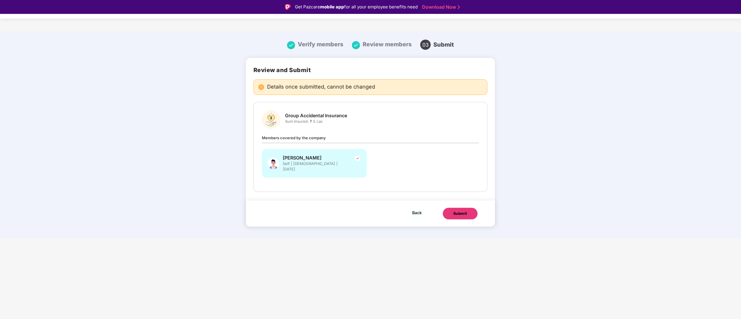
drag, startPoint x: 452, startPoint y: 206, endPoint x: 485, endPoint y: 217, distance: 34.3
click at [452, 208] on button "Submit" at bounding box center [460, 214] width 35 height 12
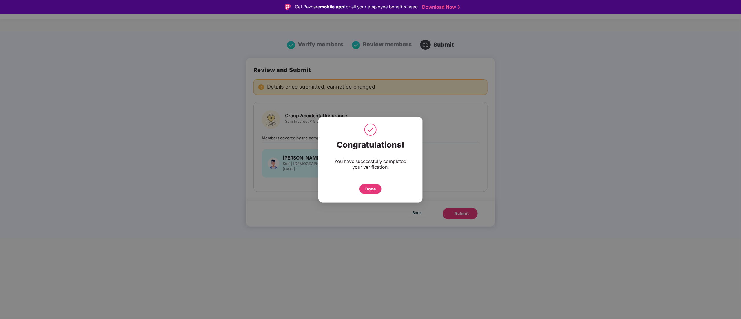
drag, startPoint x: 369, startPoint y: 188, endPoint x: 367, endPoint y: 197, distance: 8.6
click at [369, 189] on div "Done" at bounding box center [370, 189] width 10 height 6
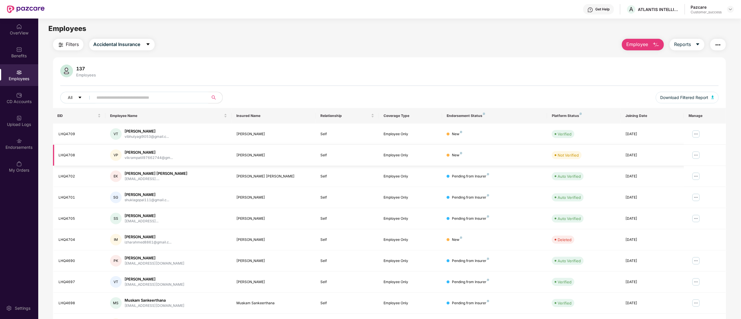
click at [695, 153] on img at bounding box center [695, 155] width 9 height 9
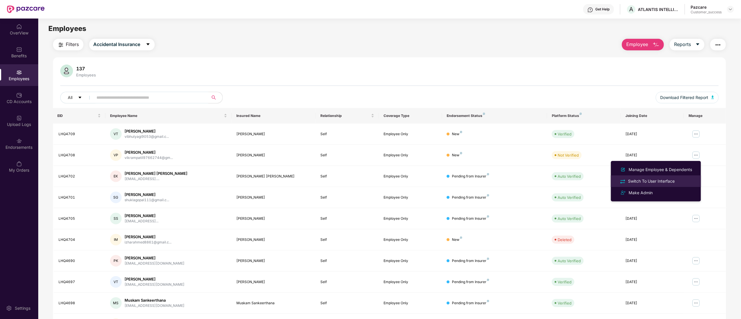
click at [657, 181] on div "Switch To User Interface" at bounding box center [651, 181] width 49 height 6
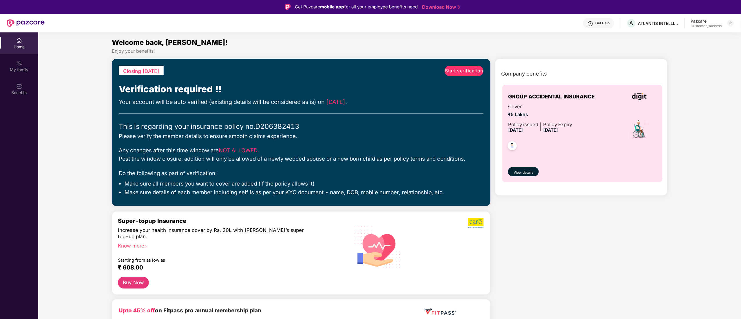
click at [466, 69] on span "Start verification" at bounding box center [464, 70] width 38 height 7
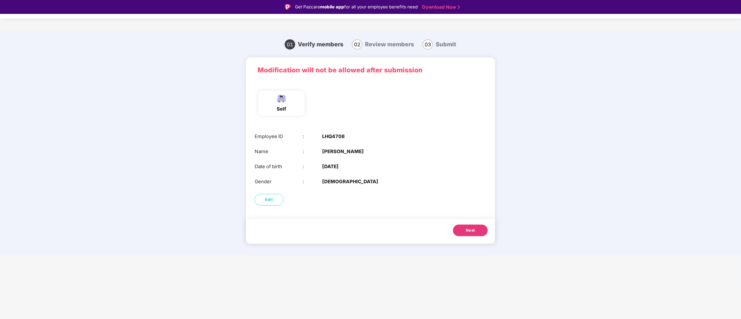
click at [475, 230] on button "Next" at bounding box center [470, 231] width 35 height 12
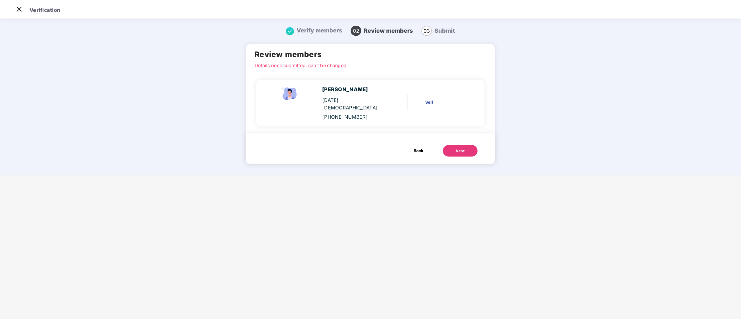
click at [448, 145] on button "Next" at bounding box center [460, 151] width 35 height 12
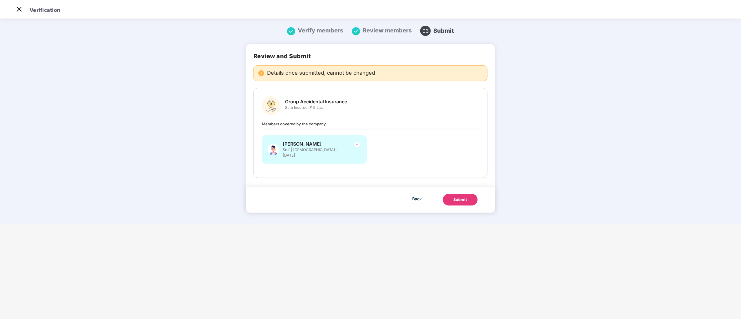
scroll to position [0, 0]
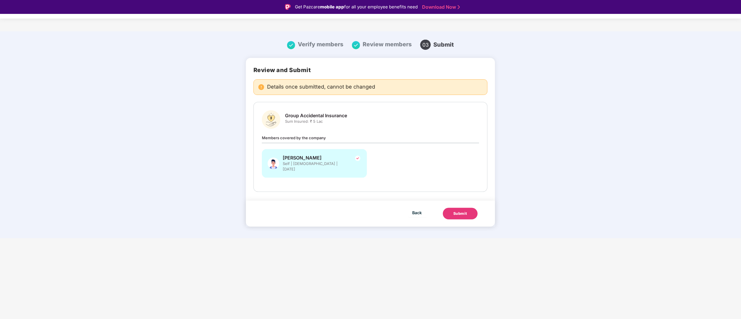
click at [457, 211] on div "Submit" at bounding box center [460, 214] width 14 height 6
click at [457, 211] on div "Submit" at bounding box center [461, 214] width 18 height 6
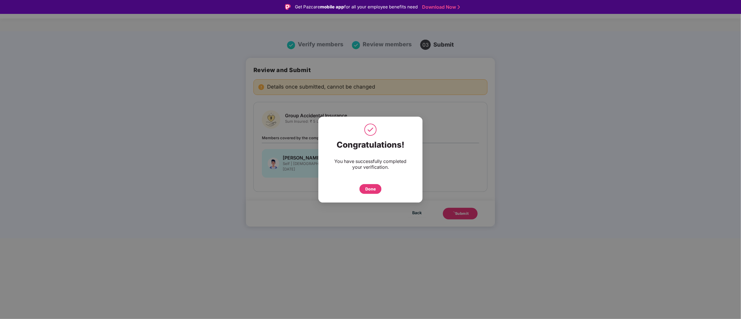
click at [362, 187] on div "Done" at bounding box center [370, 189] width 22 height 10
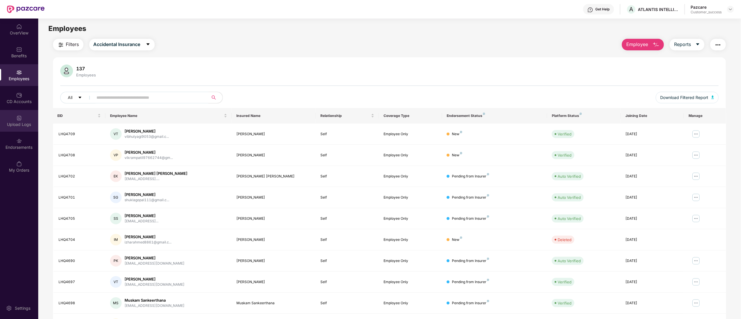
click at [13, 125] on div "Upload Logs" at bounding box center [19, 125] width 38 height 6
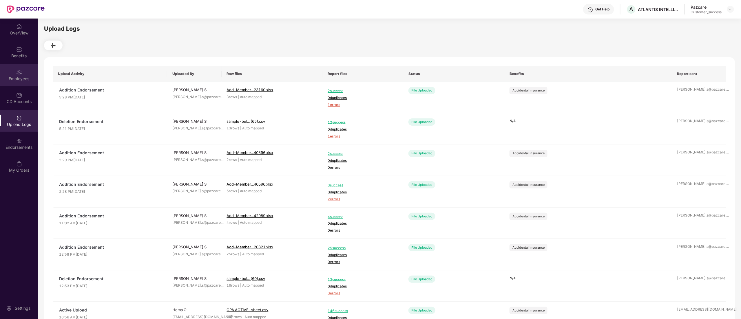
click at [25, 72] on div "Employees" at bounding box center [19, 75] width 38 height 22
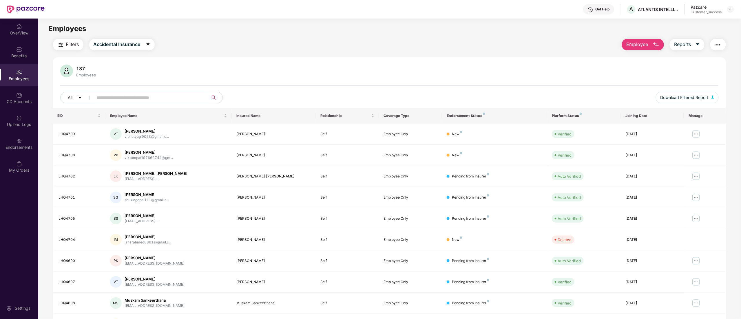
click at [646, 38] on main "Employees Filters Accidental Insurance Employee Reports 137 Employees All Downl…" at bounding box center [389, 178] width 702 height 319
click at [644, 39] on button "Employee" at bounding box center [643, 45] width 42 height 12
click at [649, 58] on div "Add Employee(s)" at bounding box center [647, 59] width 33 height 7
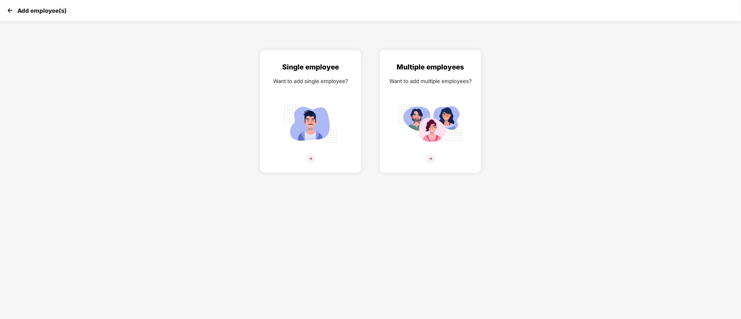
click at [413, 147] on div "Multiple employees Want to add multiple employees?" at bounding box center [430, 116] width 89 height 109
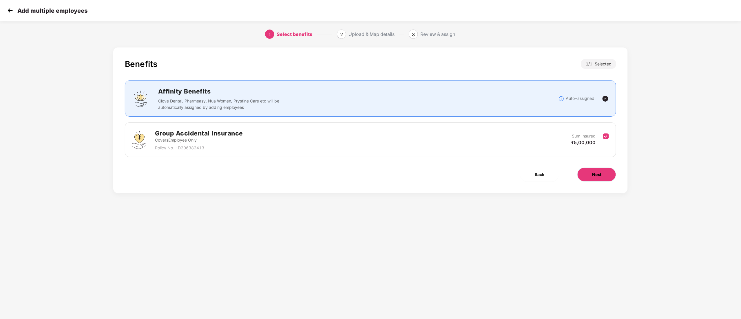
click at [593, 178] on button "Next" at bounding box center [596, 175] width 39 height 14
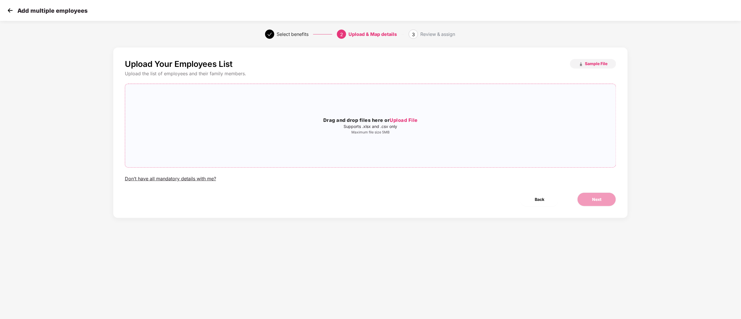
click at [405, 120] on span "Upload File" at bounding box center [404, 120] width 28 height 6
click at [592, 193] on button "Next" at bounding box center [596, 200] width 39 height 14
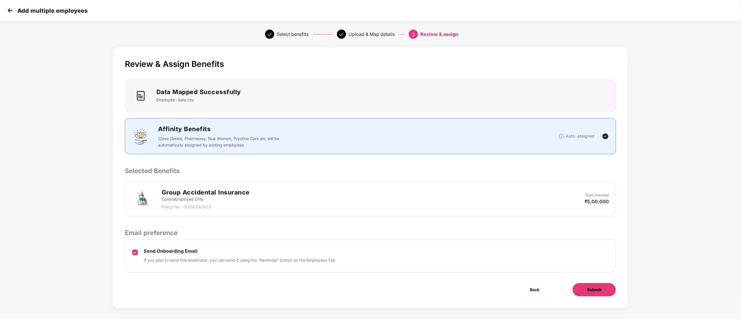
click at [591, 293] on span "Submit" at bounding box center [594, 290] width 14 height 6
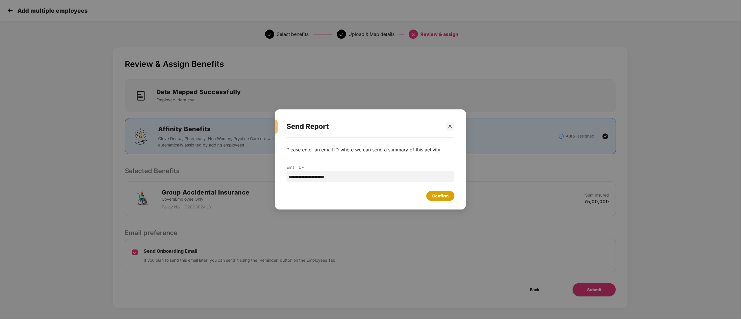
click at [429, 195] on div "Confirm" at bounding box center [440, 196] width 28 height 10
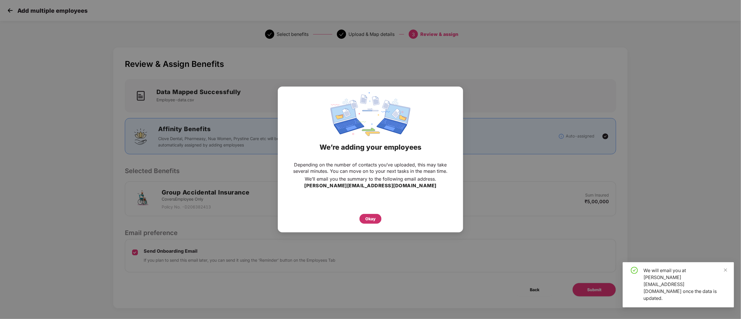
click at [378, 220] on div "Okay" at bounding box center [370, 219] width 22 height 10
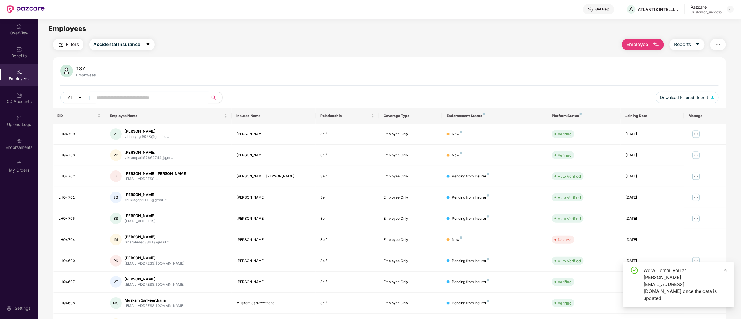
click at [723, 272] on icon "close" at bounding box center [725, 270] width 4 height 4
click at [12, 120] on div "Upload Logs" at bounding box center [19, 121] width 38 height 22
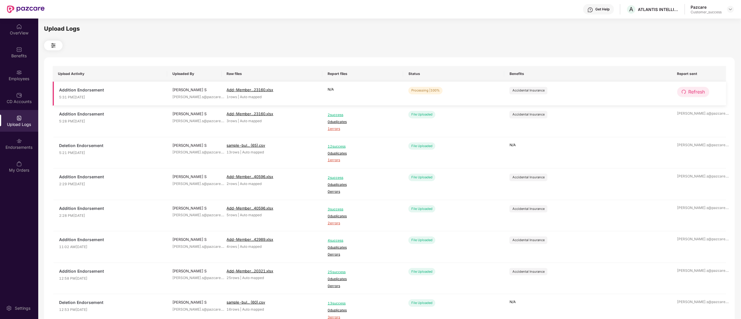
click at [694, 92] on span "Refresh" at bounding box center [696, 91] width 17 height 7
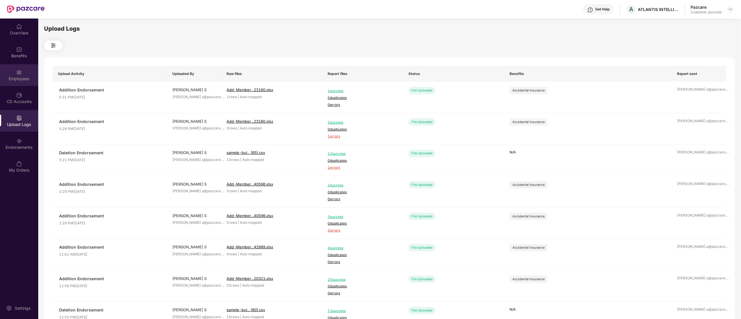
click at [17, 73] on img at bounding box center [19, 73] width 6 height 6
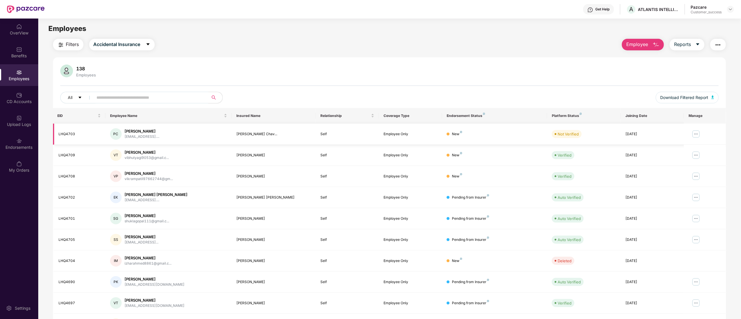
click at [698, 135] on img at bounding box center [695, 133] width 9 height 9
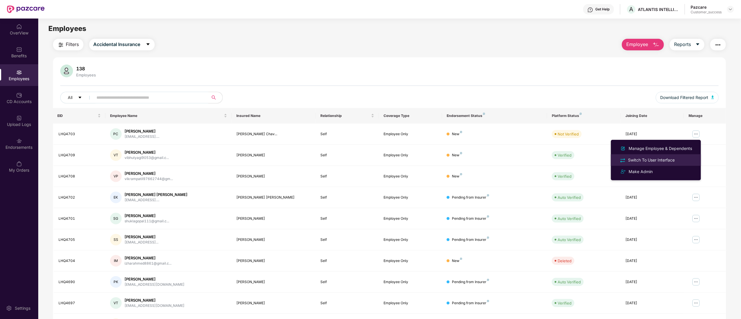
click at [666, 157] on div "Switch To User Interface" at bounding box center [651, 160] width 49 height 6
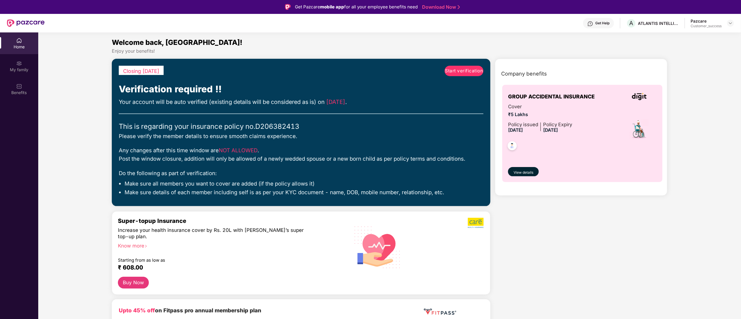
click at [463, 71] on span "Start verification" at bounding box center [464, 70] width 38 height 7
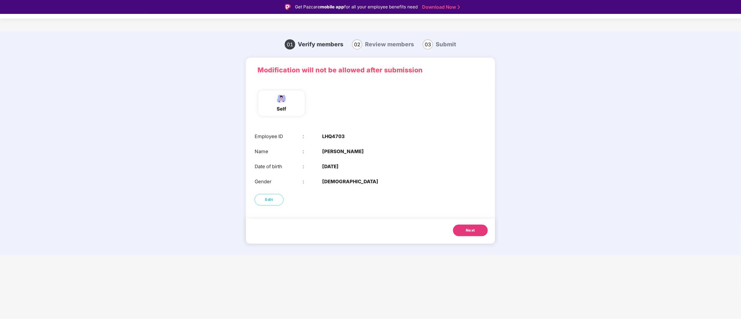
click at [464, 228] on button "Next" at bounding box center [470, 231] width 35 height 12
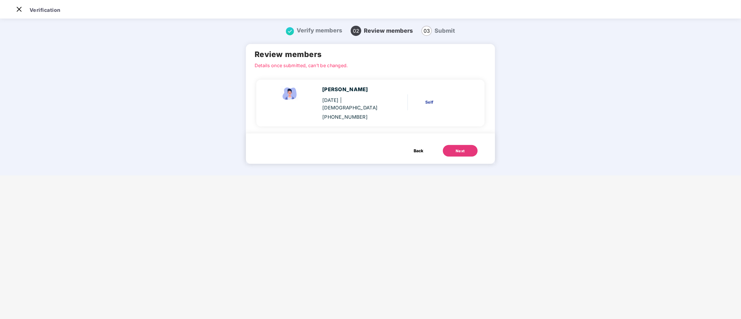
click at [460, 152] on div "Next" at bounding box center [460, 151] width 9 height 6
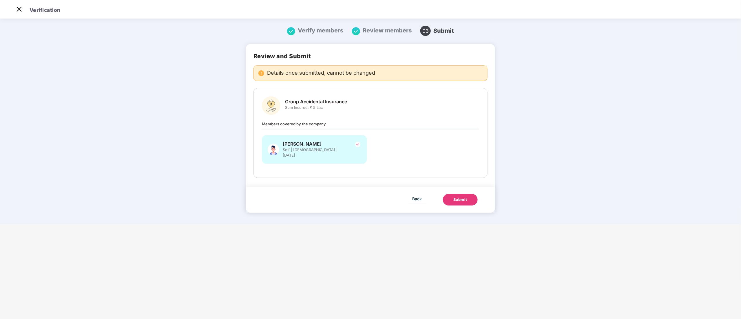
scroll to position [0, 0]
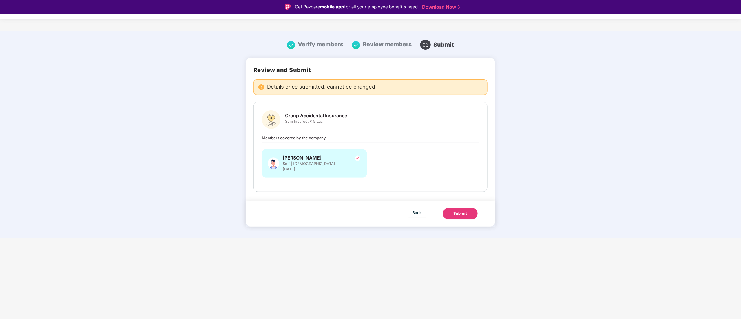
click at [457, 211] on div "Submit" at bounding box center [460, 214] width 14 height 6
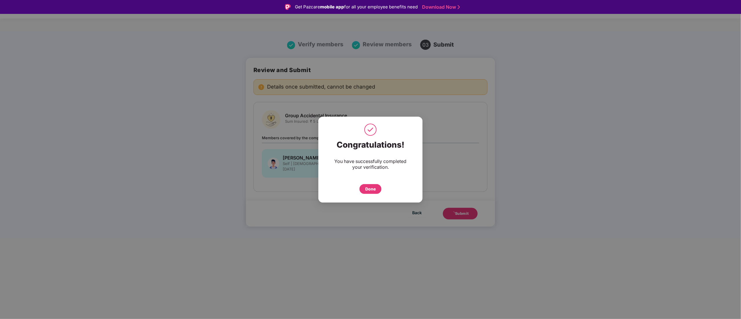
click at [369, 187] on div "Done" at bounding box center [370, 189] width 10 height 6
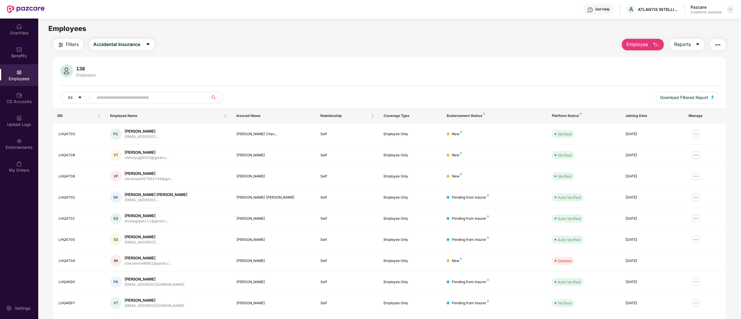
click at [731, 9] on img at bounding box center [730, 9] width 5 height 5
click at [701, 24] on div "Switch to partner view" at bounding box center [703, 22] width 75 height 11
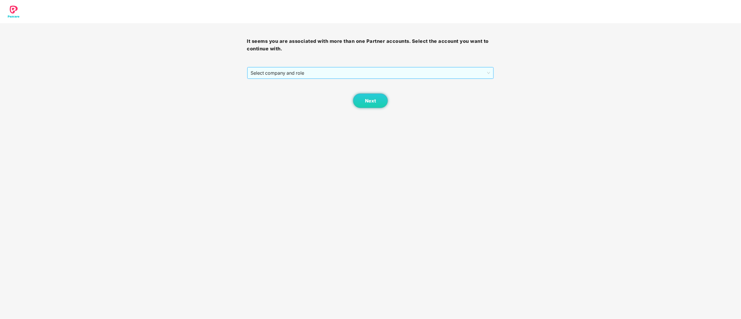
click at [276, 75] on span "Select company and role" at bounding box center [371, 72] width 240 height 11
click at [275, 92] on div "Pazcare - CUSTOMER_SUCCESS" at bounding box center [371, 94] width 240 height 6
click at [359, 101] on button "Next" at bounding box center [370, 101] width 35 height 14
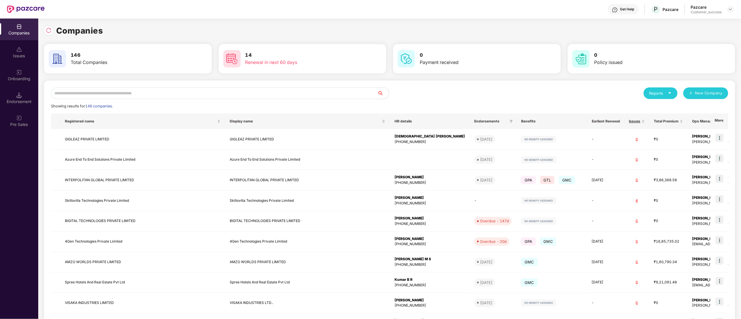
click at [104, 97] on input "text" at bounding box center [214, 93] width 326 height 12
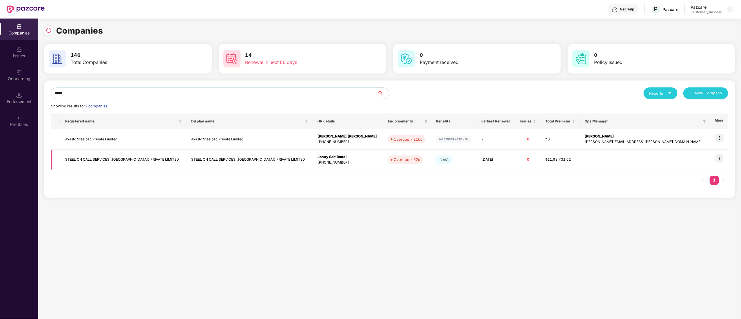
type input "*****"
click at [721, 158] on img at bounding box center [719, 158] width 8 height 8
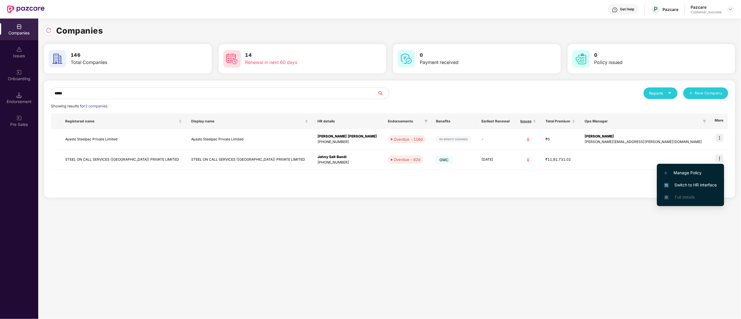
click at [698, 184] on span "Switch to HR interface" at bounding box center [690, 185] width 53 height 6
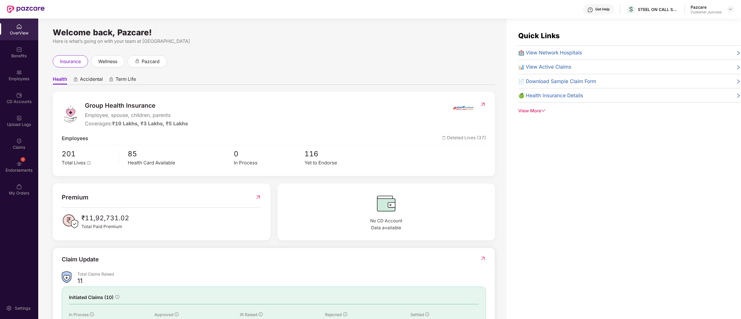
click at [13, 76] on div "Employees" at bounding box center [19, 79] width 38 height 6
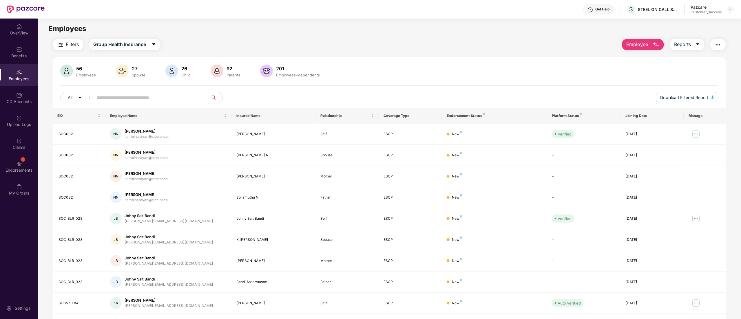
click at [127, 96] on input "text" at bounding box center [149, 97] width 104 height 9
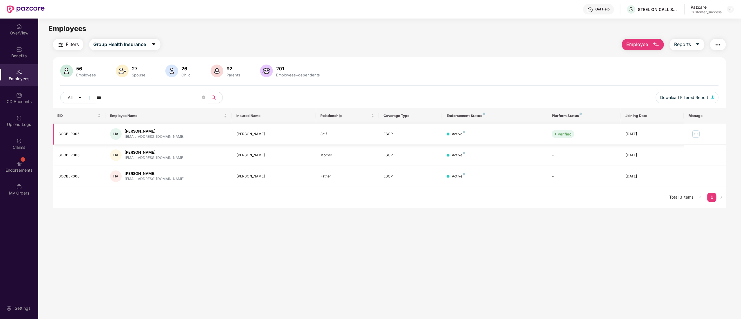
type input "***"
click at [699, 136] on img at bounding box center [695, 133] width 9 height 9
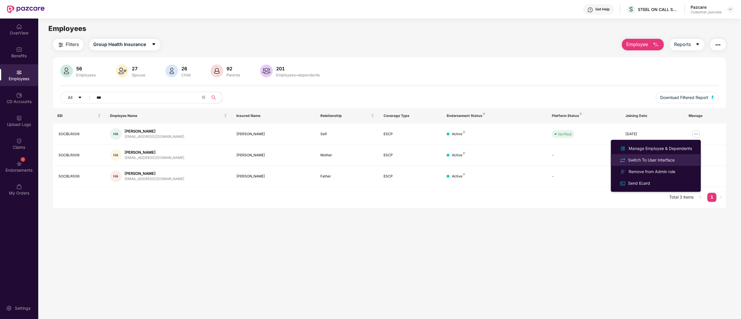
click at [669, 158] on div "Switch To User Interface" at bounding box center [651, 160] width 49 height 6
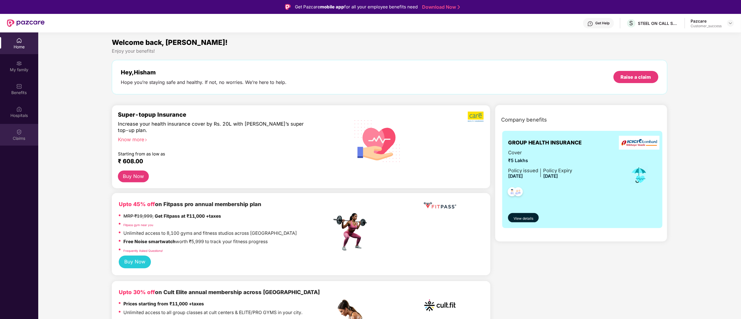
click at [14, 131] on div "Claims" at bounding box center [19, 135] width 38 height 22
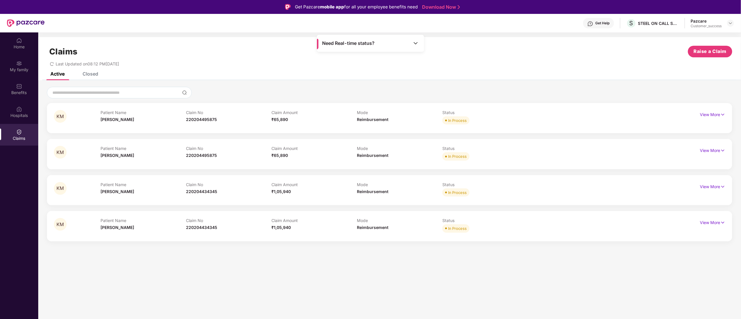
click at [108, 152] on div "Patient Name K M Ali" at bounding box center [142, 154] width 85 height 16
click at [721, 148] on img at bounding box center [722, 150] width 5 height 6
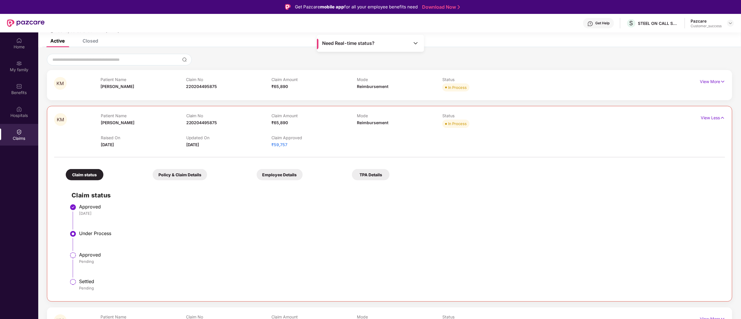
scroll to position [58, 0]
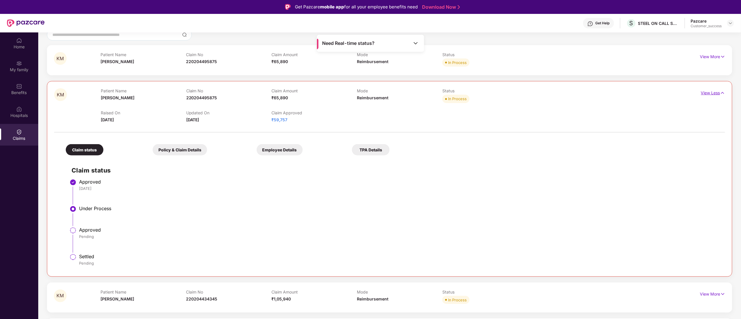
click at [720, 93] on img at bounding box center [722, 93] width 5 height 6
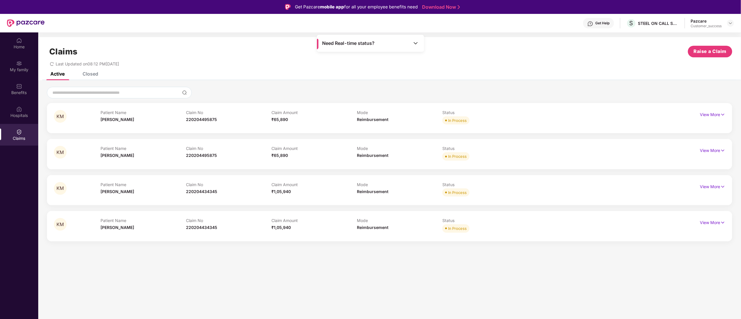
scroll to position [0, 0]
click at [723, 112] on img at bounding box center [722, 115] width 5 height 6
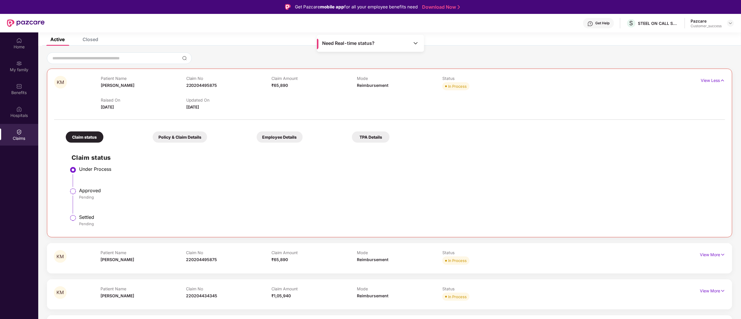
scroll to position [32, 0]
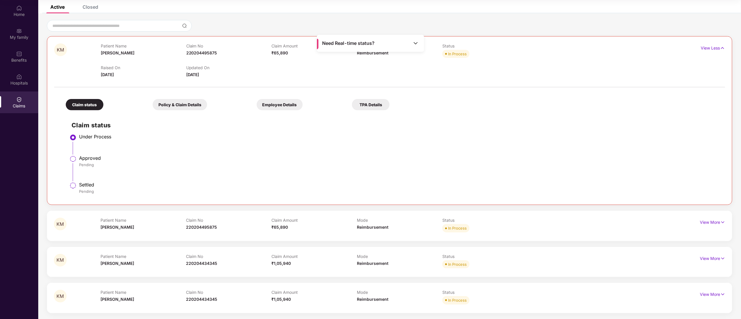
click at [408, 44] on div "Need Real-time status?" at bounding box center [370, 43] width 107 height 17
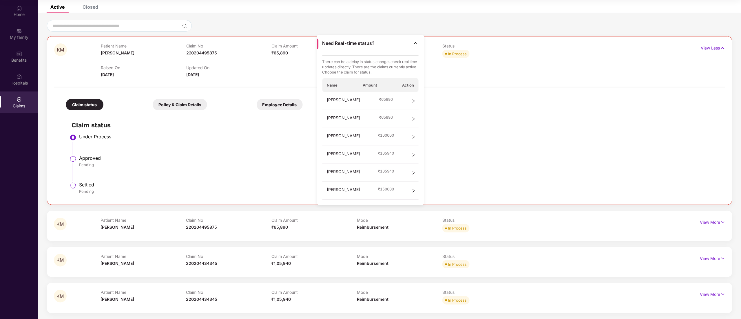
click at [415, 43] on img at bounding box center [416, 43] width 6 height 6
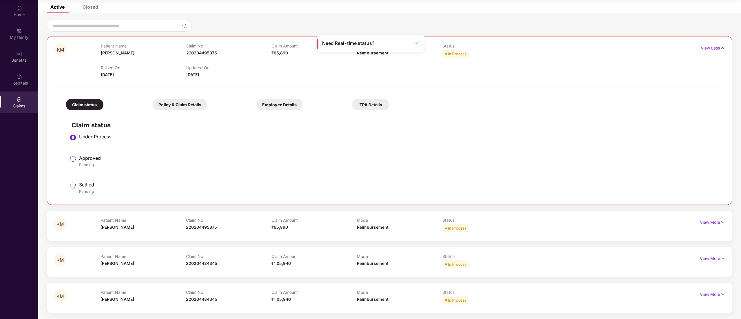
click at [166, 225] on div "Patient Name K M Ali" at bounding box center [142, 226] width 85 height 16
click at [725, 221] on img at bounding box center [722, 222] width 5 height 6
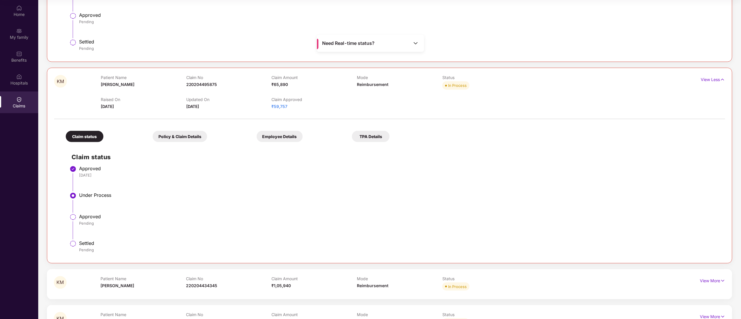
scroll to position [200, 0]
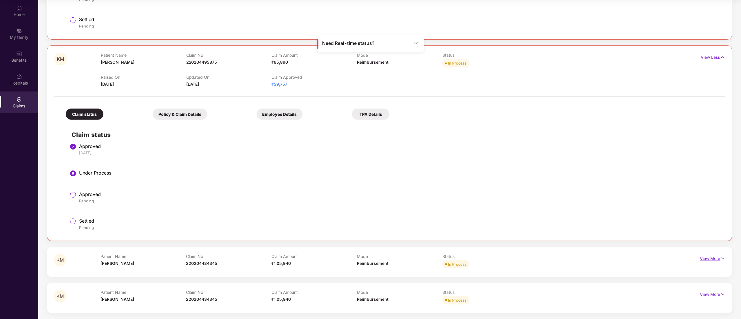
click at [723, 258] on img at bounding box center [722, 258] width 5 height 6
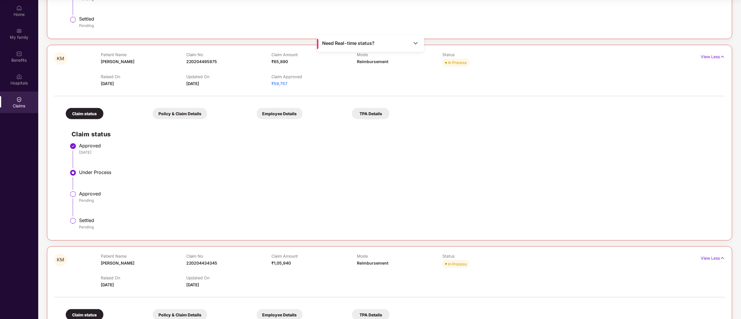
scroll to position [339, 0]
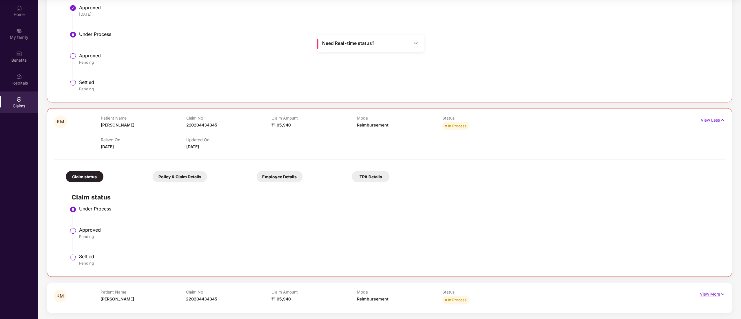
click at [722, 294] on img at bounding box center [722, 294] width 5 height 6
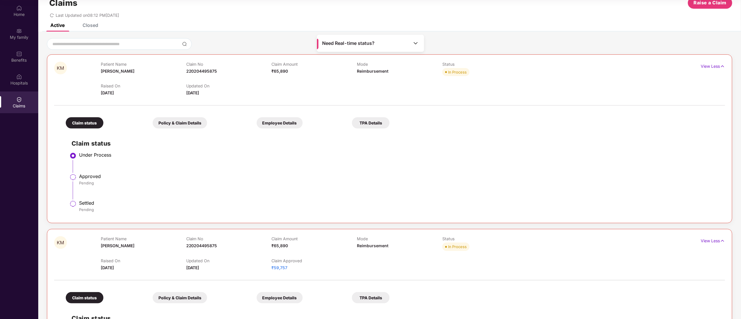
scroll to position [0, 0]
